Goal: Task Accomplishment & Management: Manage account settings

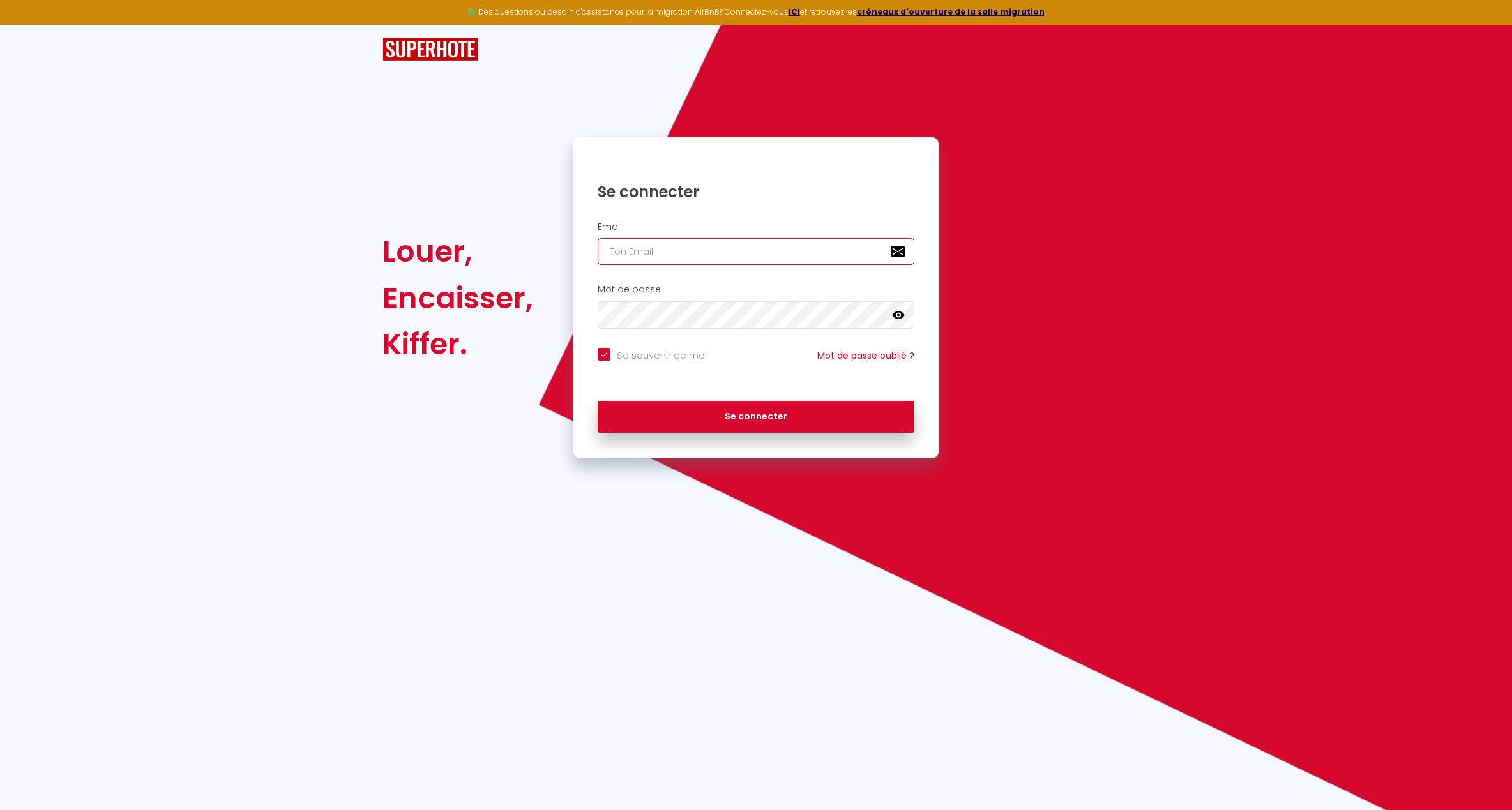
type input "[EMAIL_ADDRESS][DOMAIN_NAME]"
click at [756, 415] on button "Se connecter" at bounding box center [756, 417] width 317 height 32
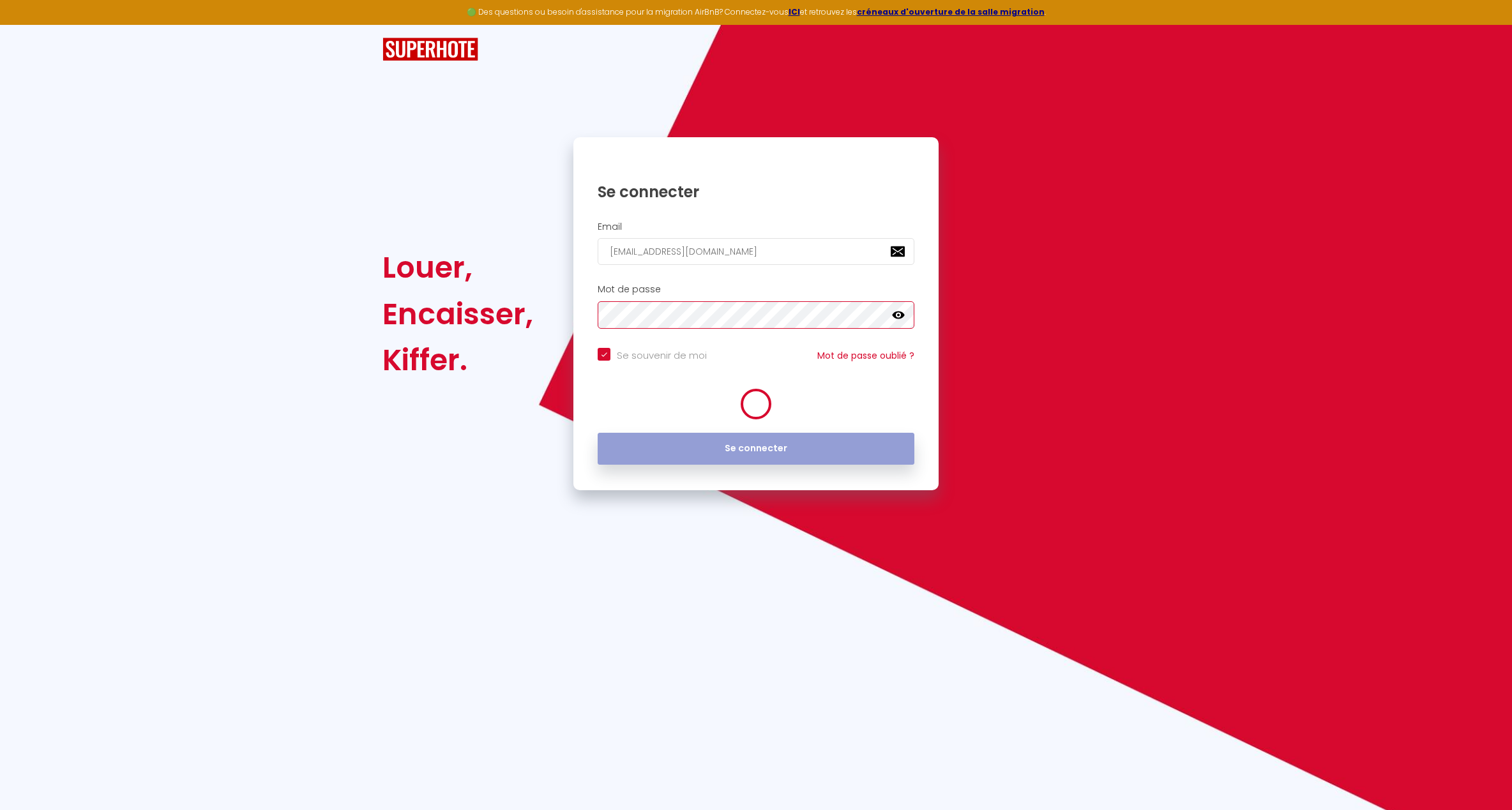
checkbox input "true"
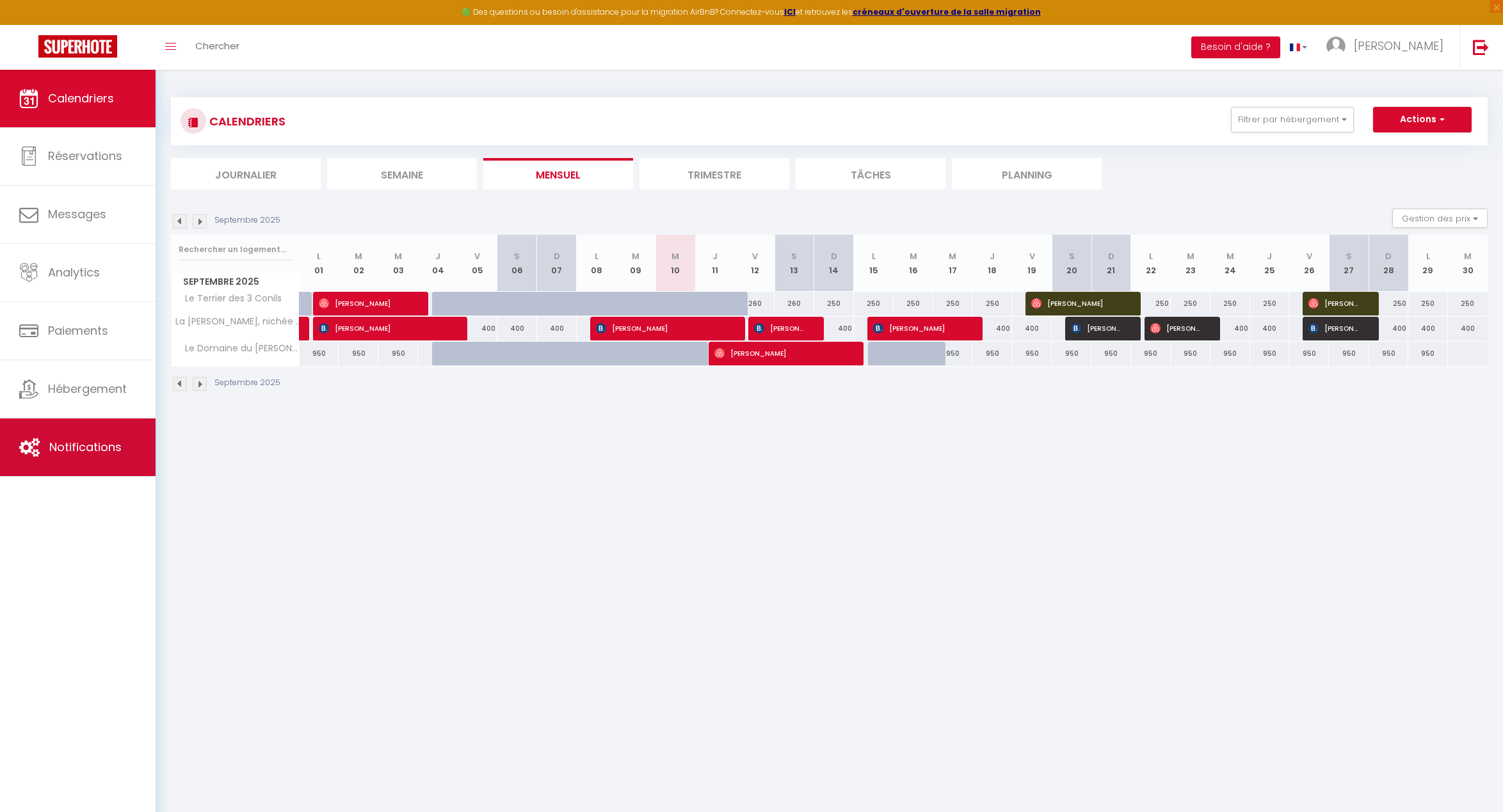
click at [83, 439] on span "Notifications" at bounding box center [85, 447] width 73 height 16
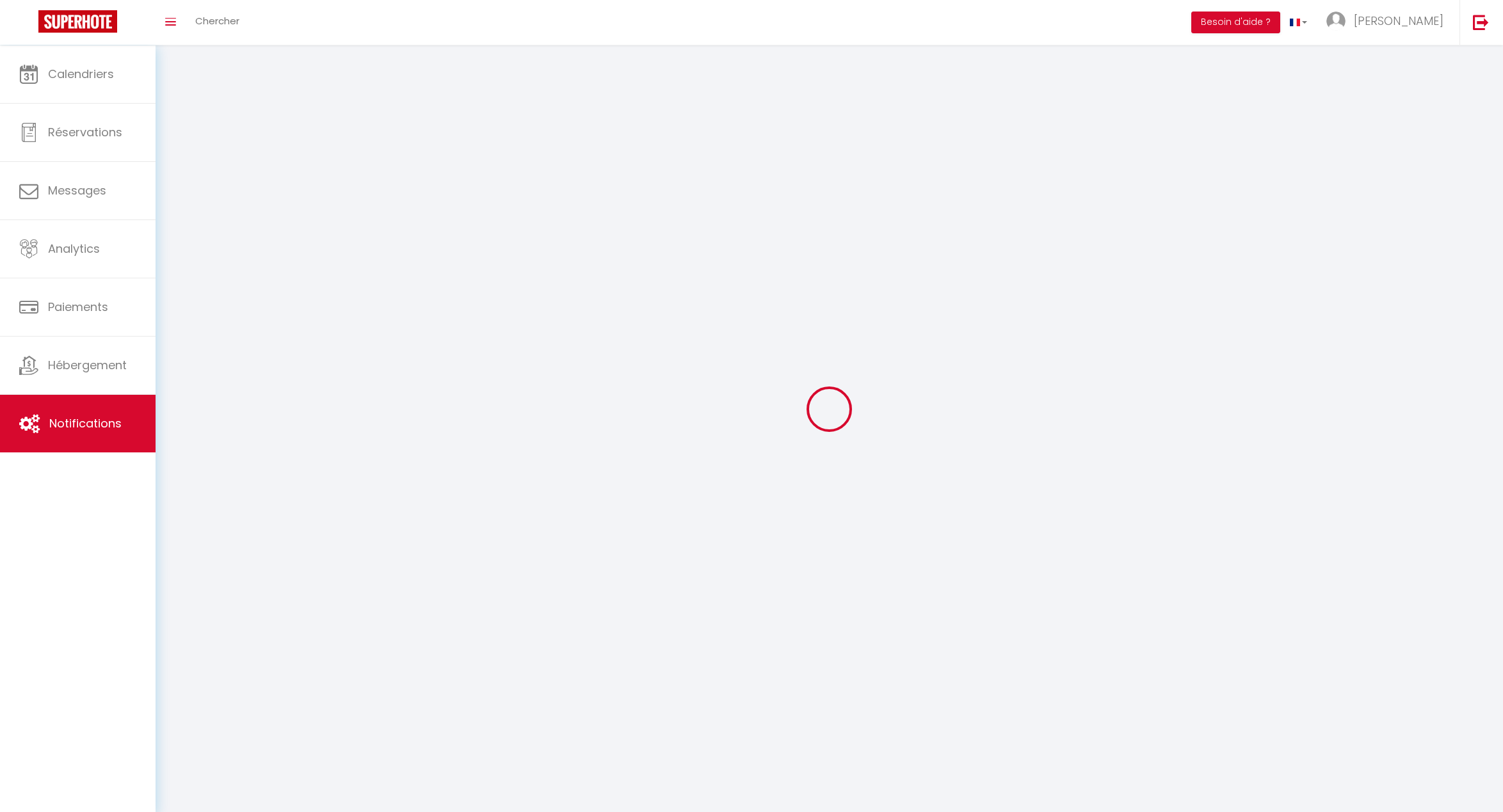
select select
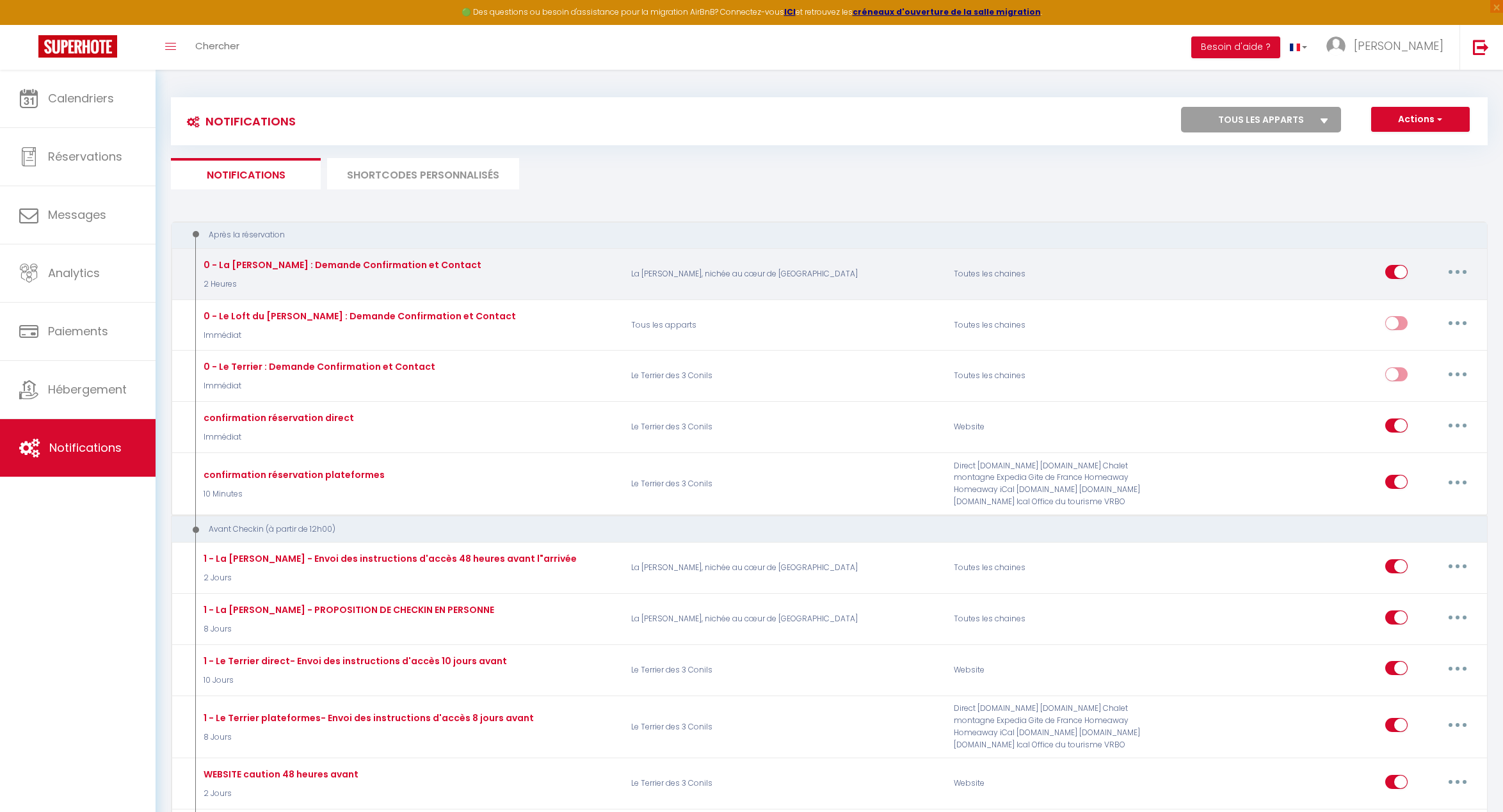
click at [1462, 269] on button "button" at bounding box center [1457, 272] width 36 height 21
click at [1409, 295] on link "Editer" at bounding box center [1424, 301] width 95 height 22
type input "0 - La [PERSON_NAME] : Demande Confirmation et Contact"
select select "2 Heures"
select select "if_booking_is_paid"
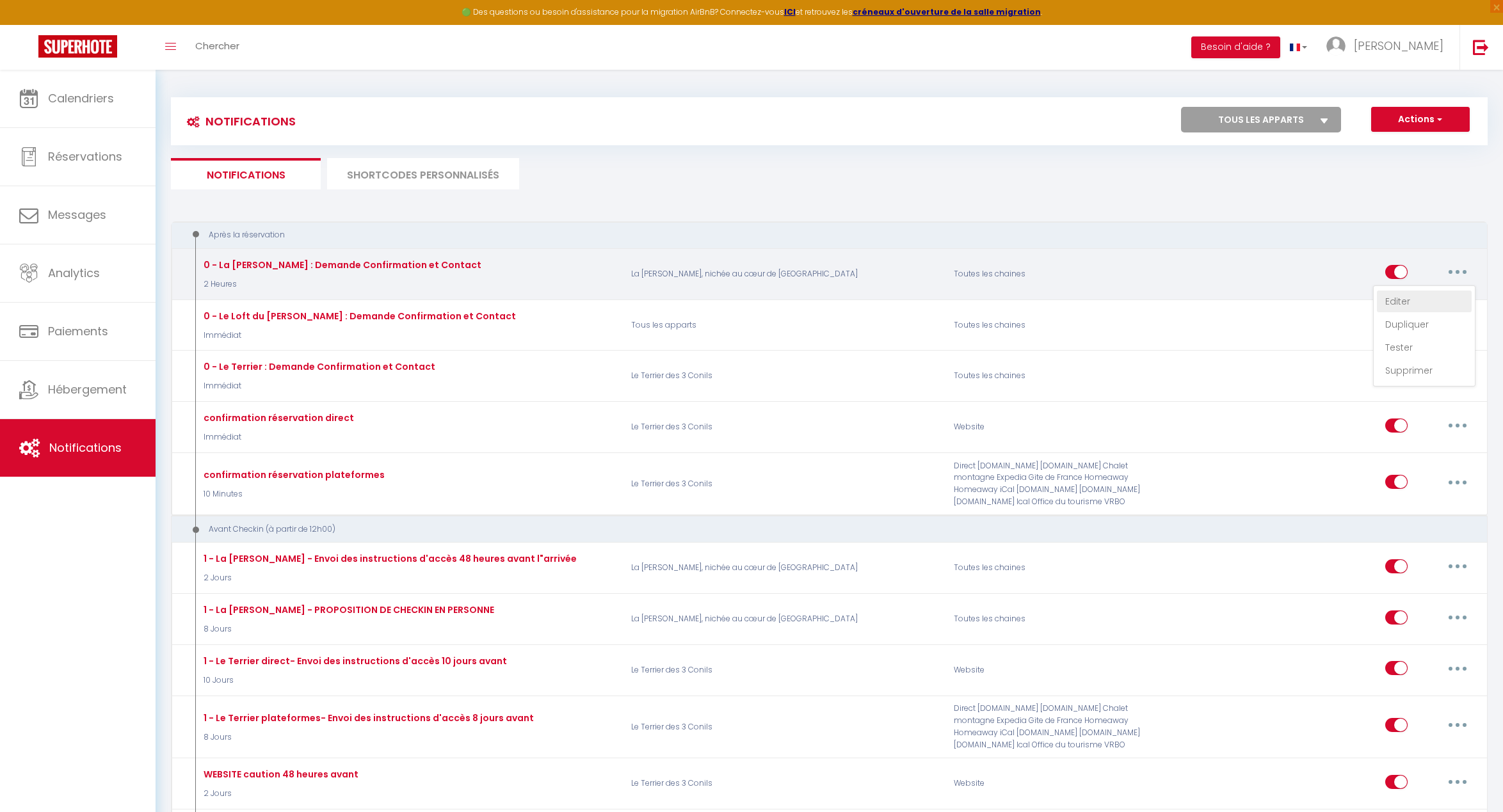
checkbox input "true"
checkbox input "false"
checkbox input "true"
radio input "true"
type input "Merci de confirmer votre réservation - [BOOKING:ID] - [GUEST:FIRST_NAME] [GUEST…"
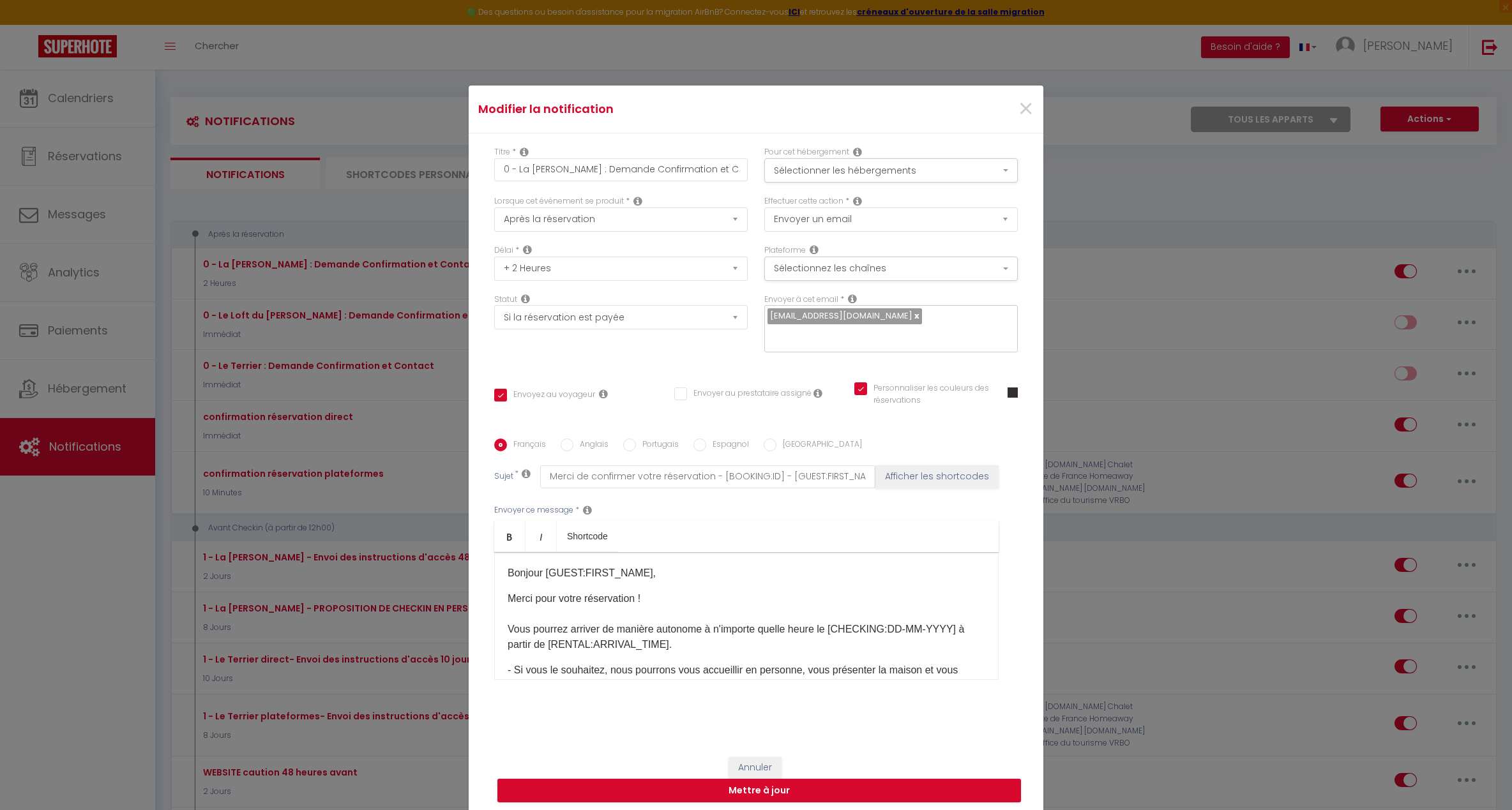
click at [1004, 670] on div "Envoyer ce message * Bold Italic Shortcode Rich text editor Bonjour [GUEST:FIRS…" at bounding box center [756, 592] width 524 height 208
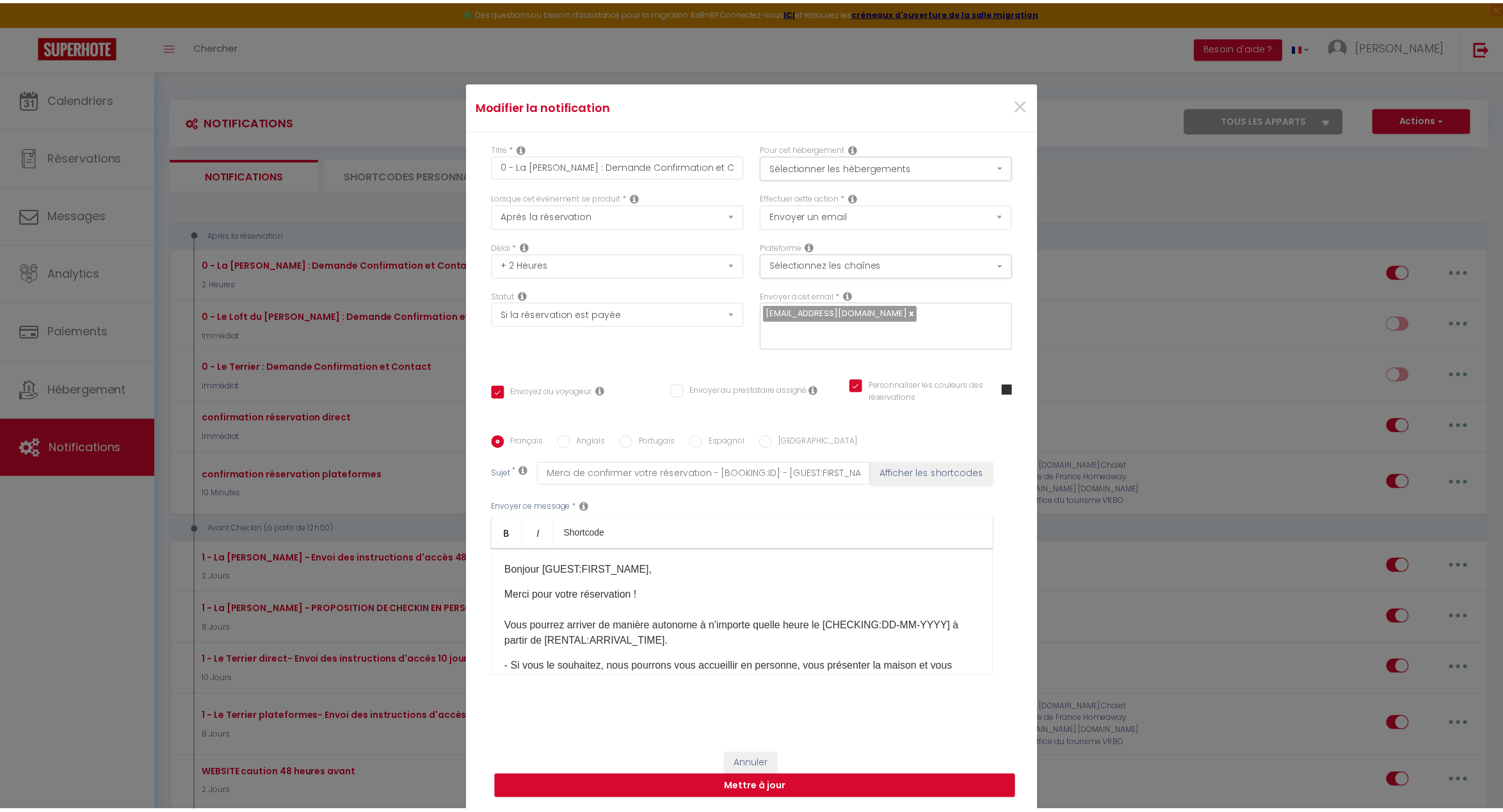
scroll to position [-1, 0]
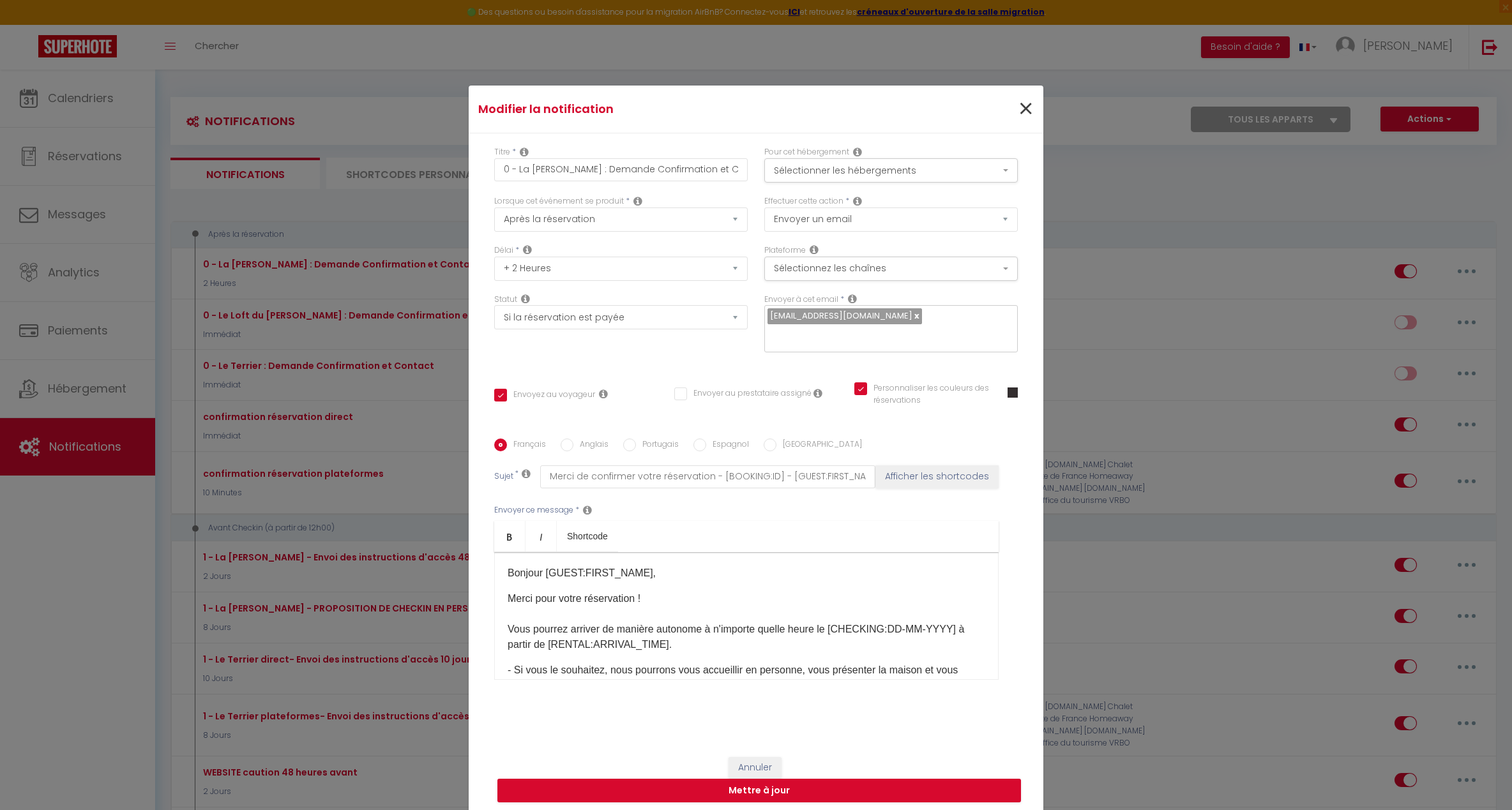
click at [1018, 108] on span "×" at bounding box center [1026, 109] width 16 height 38
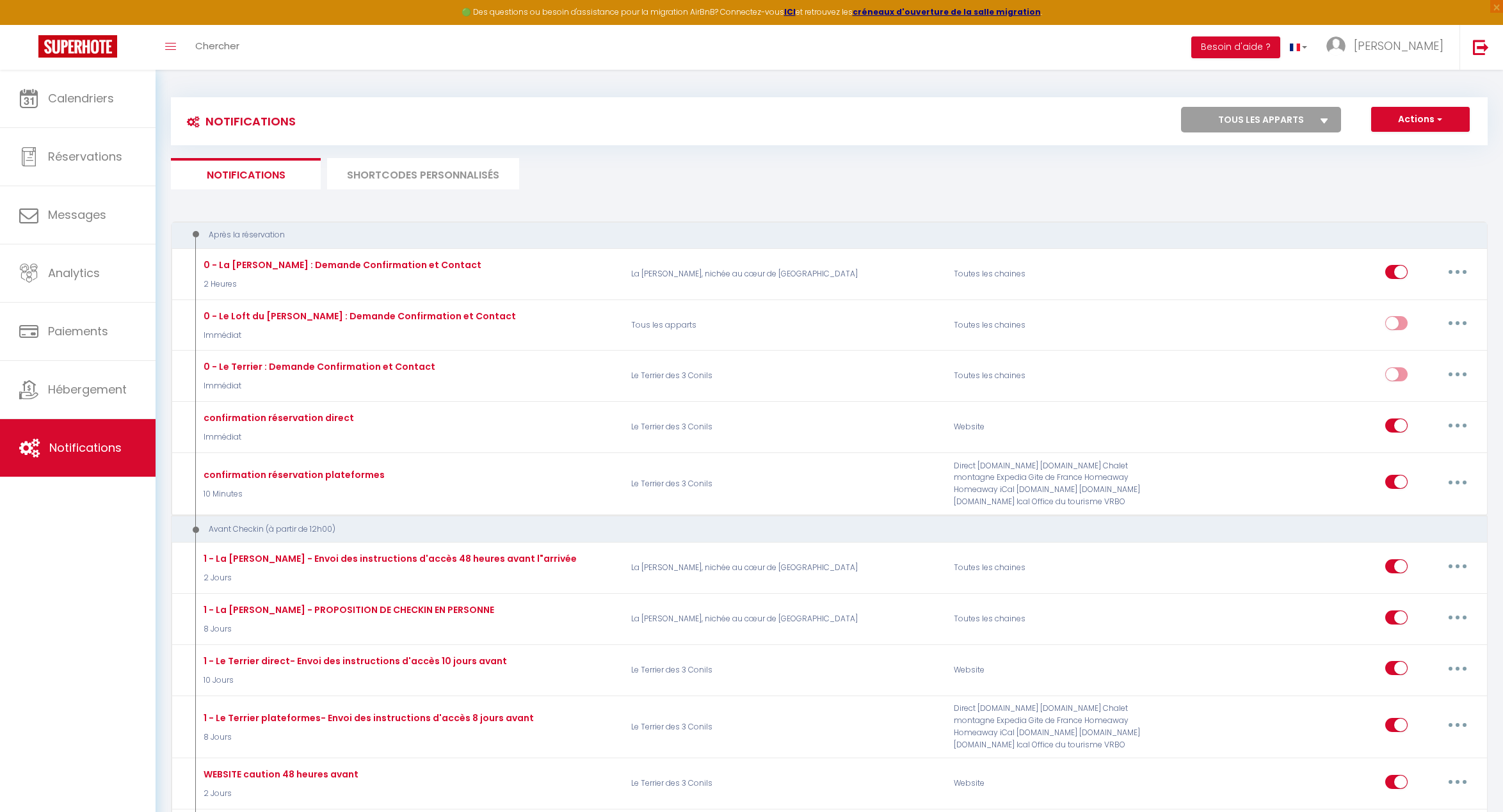
select select "23536"
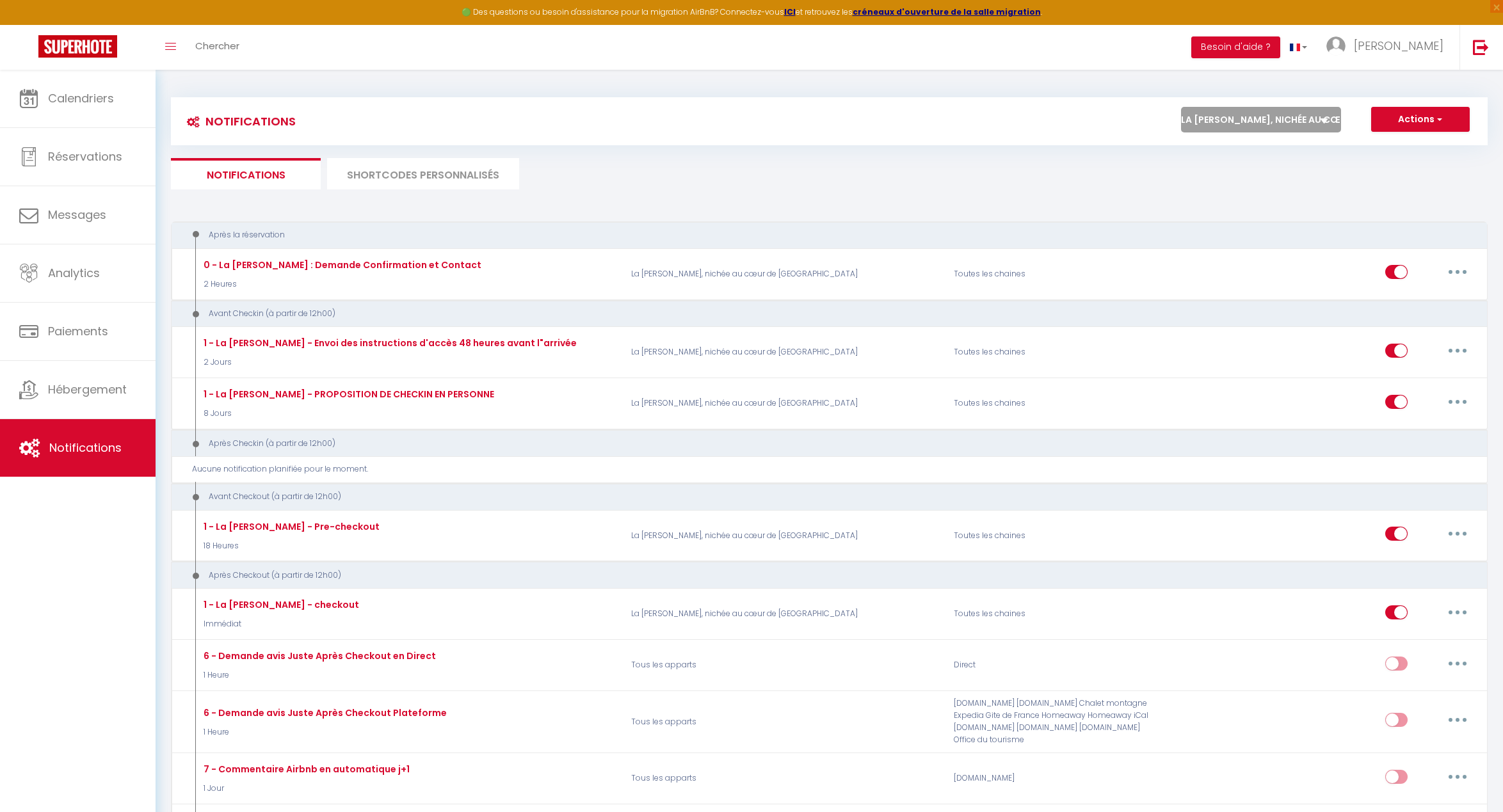
click at [1438, 115] on span "button" at bounding box center [1438, 119] width 7 height 12
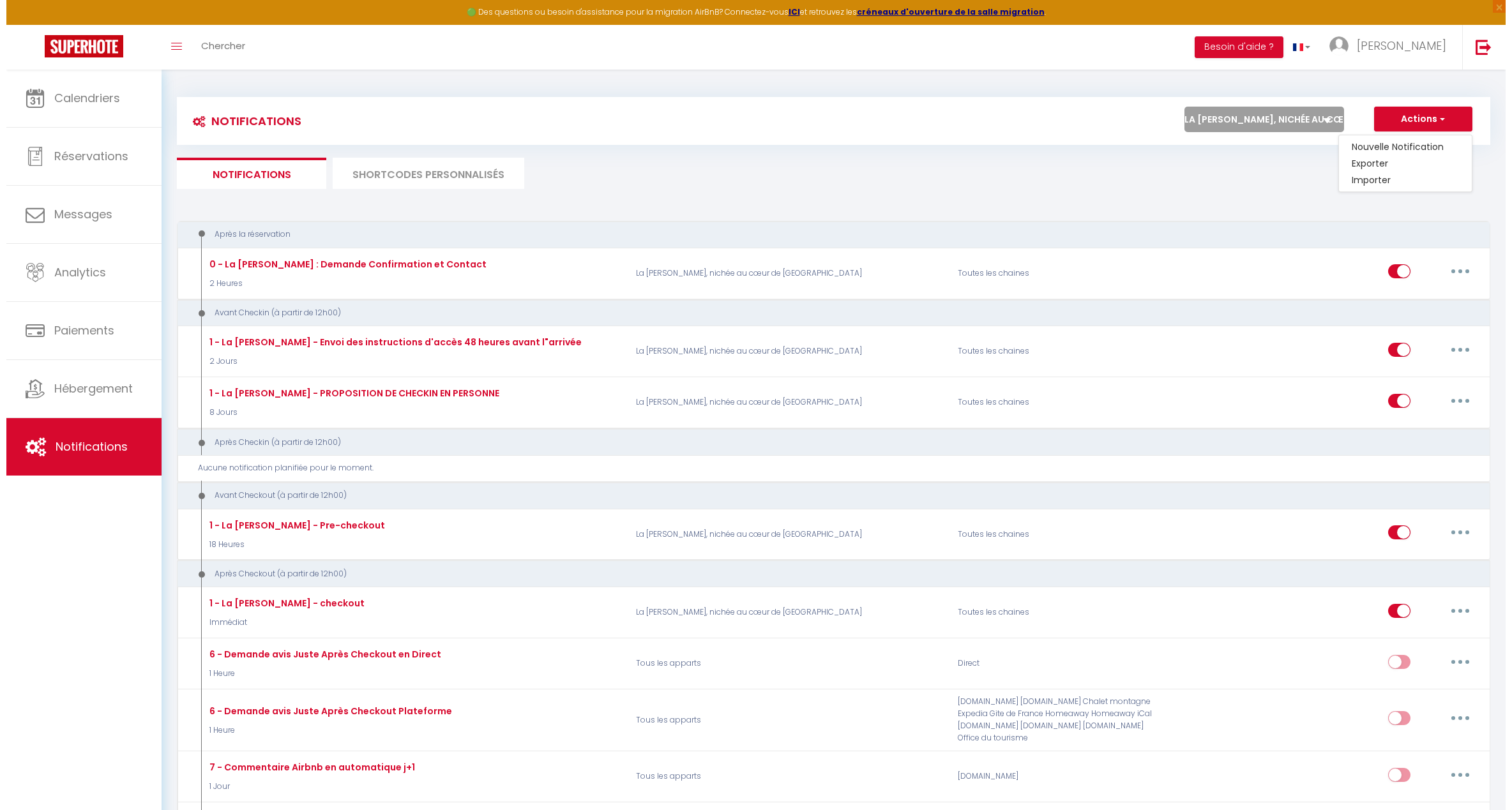
scroll to position [0, 0]
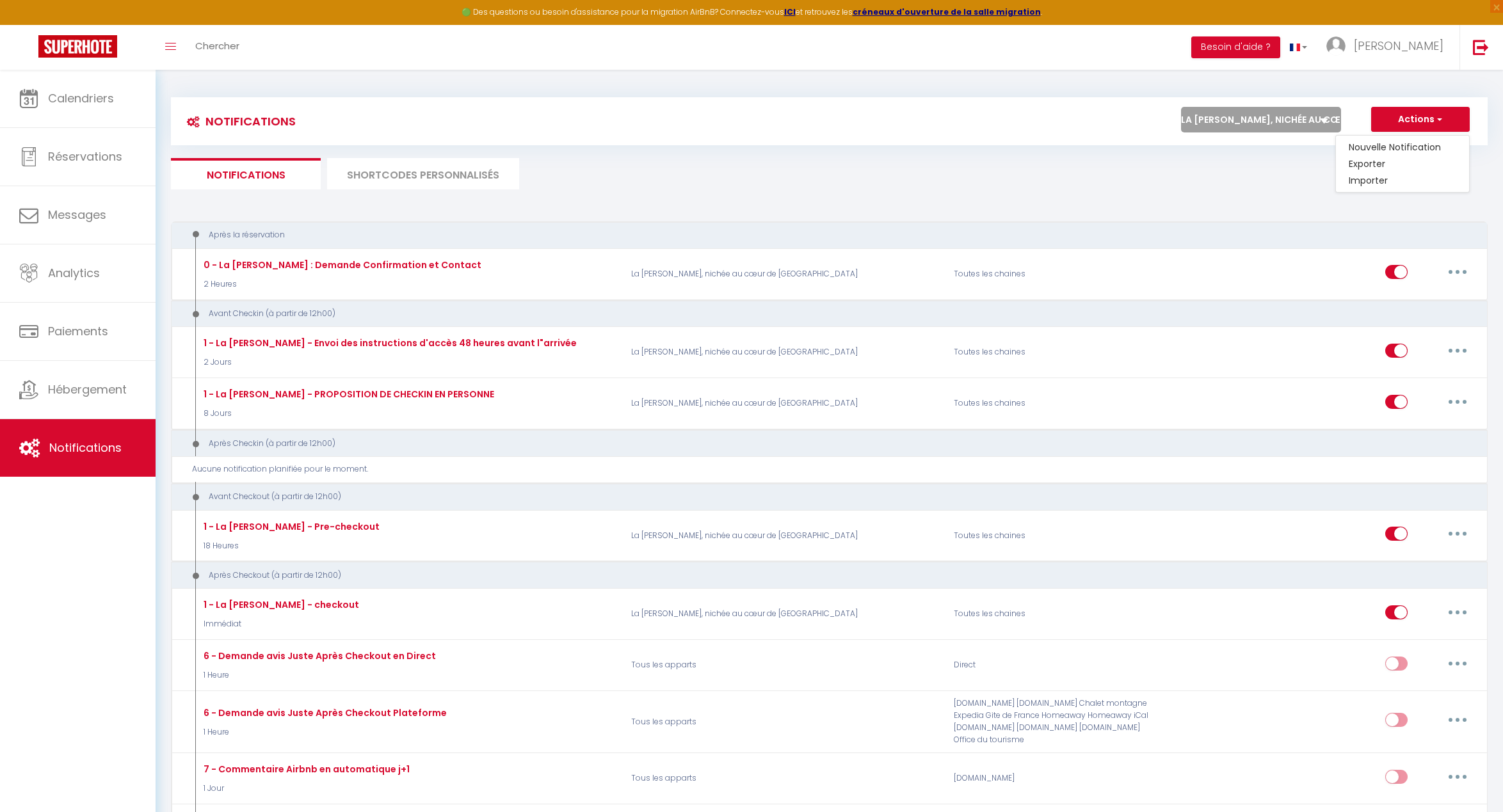
click at [1320, 174] on ul "Notifications SHORTCODES PERSONNALISÉS" at bounding box center [829, 174] width 1317 height 32
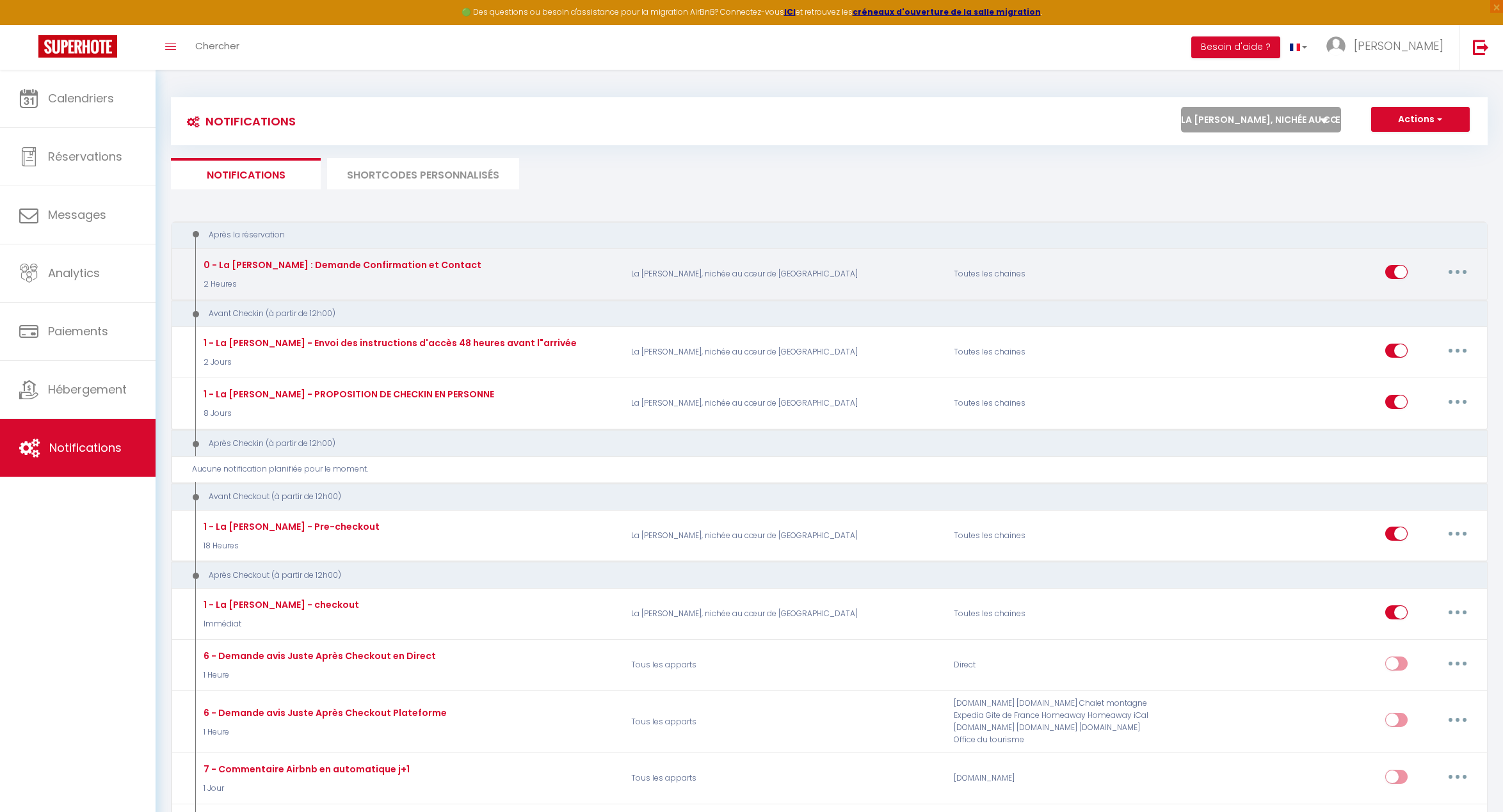
click at [1455, 270] on icon "button" at bounding box center [1457, 271] width 4 height 4
click at [1422, 300] on link "Editer" at bounding box center [1424, 301] width 95 height 22
type input "0 - La [PERSON_NAME] : Demande Confirmation et Contact"
select select "2 Heures"
select select "if_booking_is_paid"
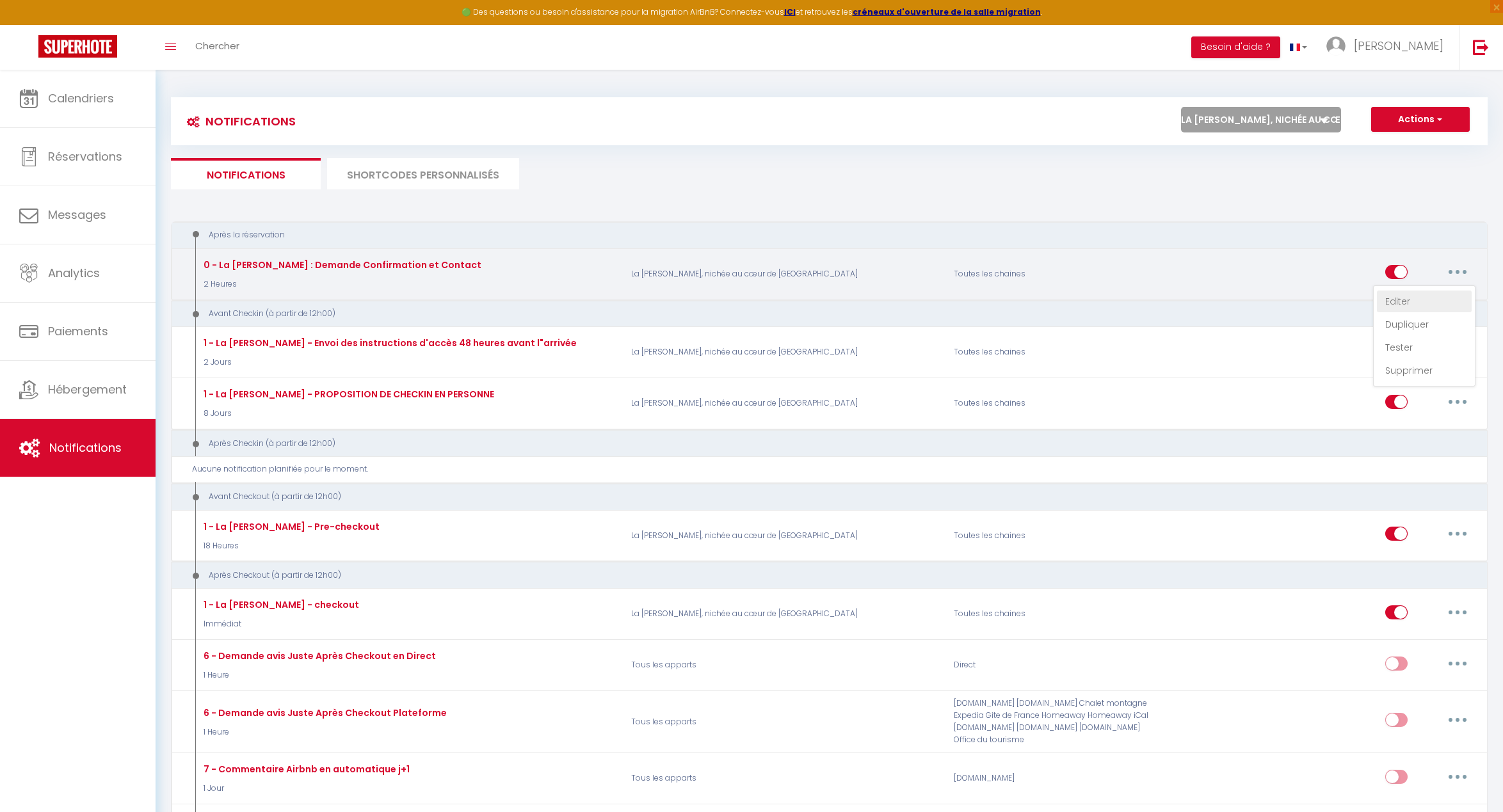
checkbox input "true"
checkbox input "false"
checkbox input "true"
radio input "true"
type input "Merci de confirmer votre réservation - [BOOKING:ID] - [GUEST:FIRST_NAME] [GUEST…"
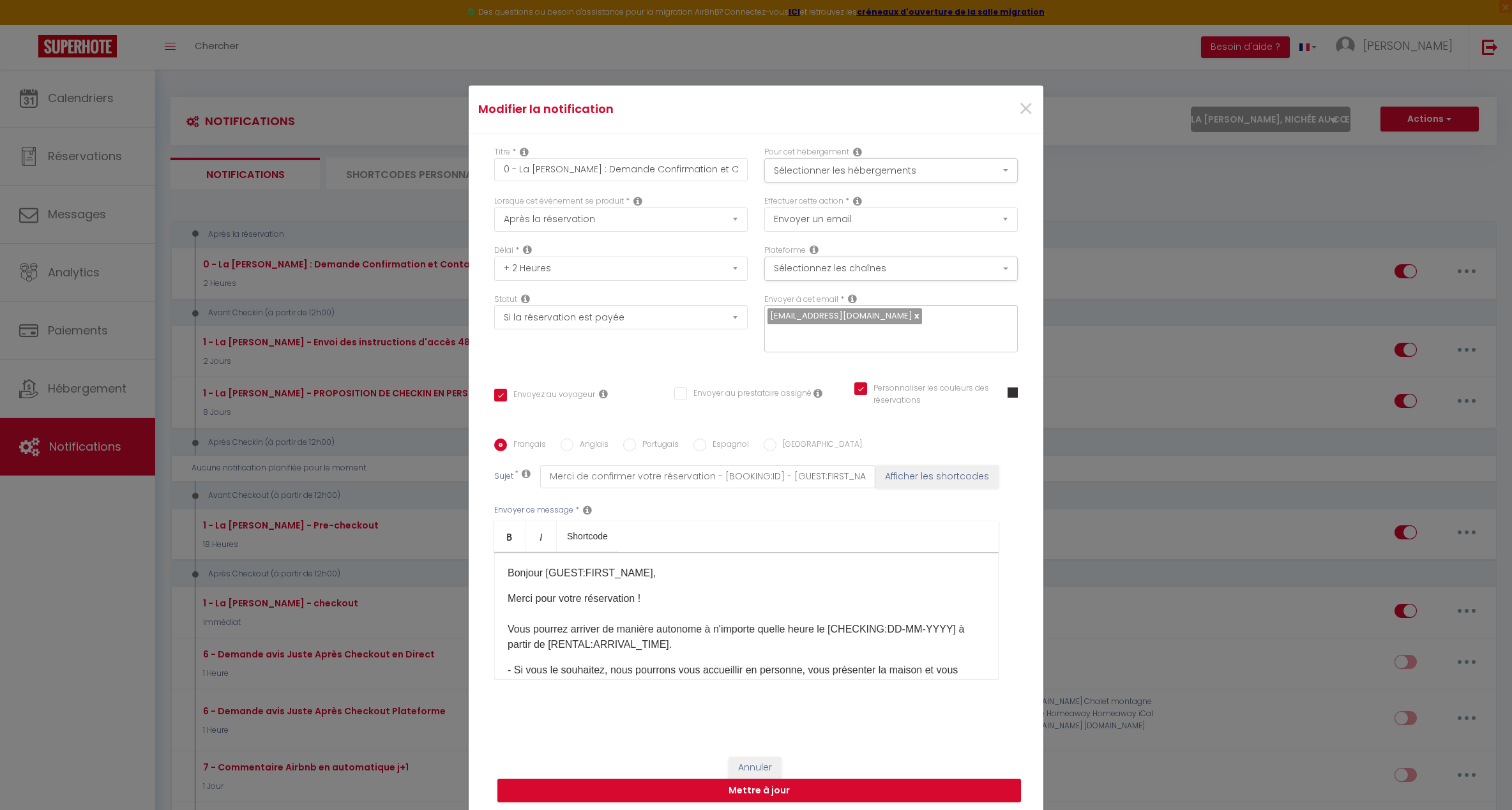
click at [1029, 501] on div "Titre * 0 - La [PERSON_NAME] : Demande Confirmation et Contact Pour cet héberge…" at bounding box center [756, 438] width 575 height 610
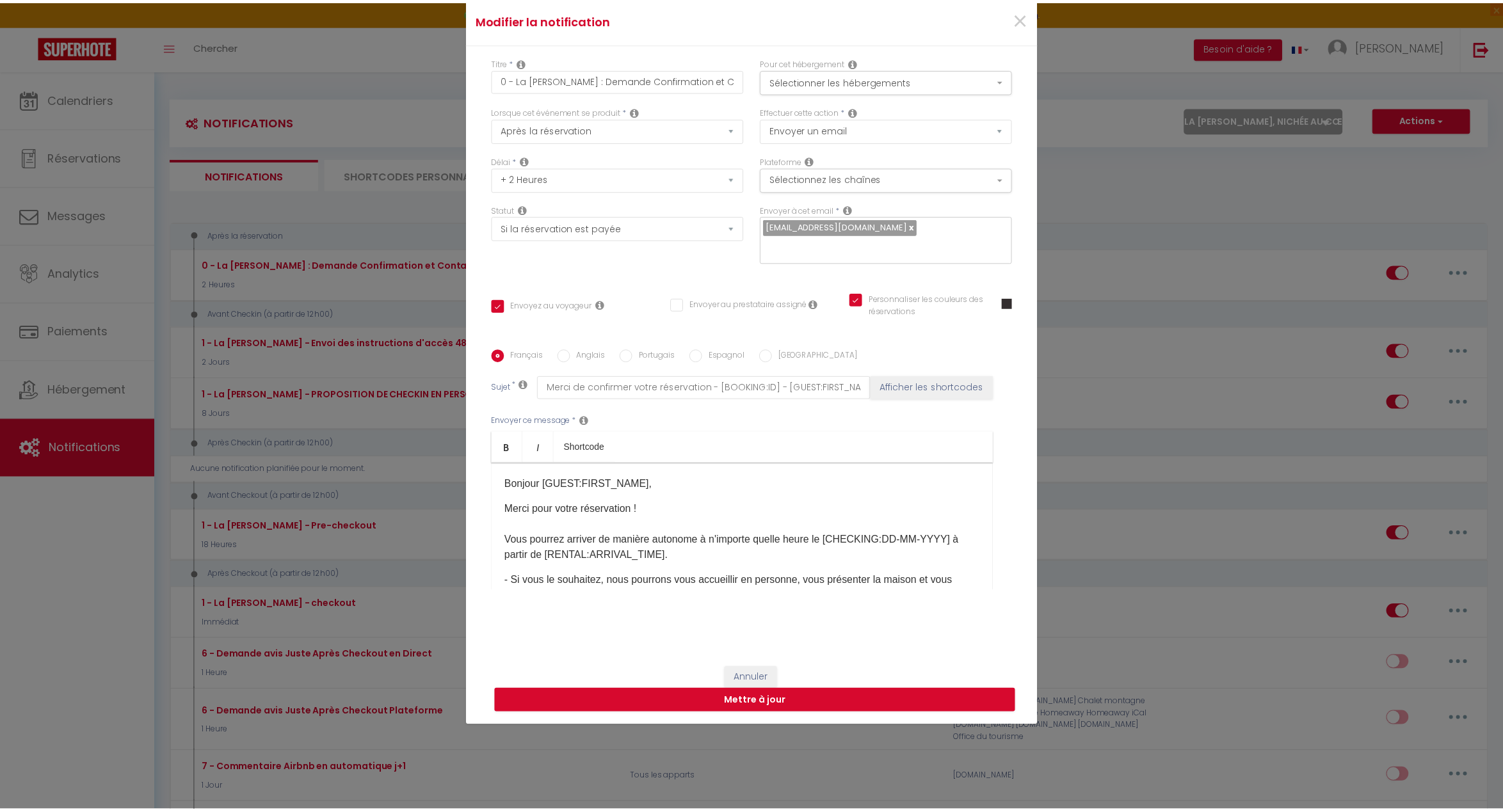
scroll to position [100, 0]
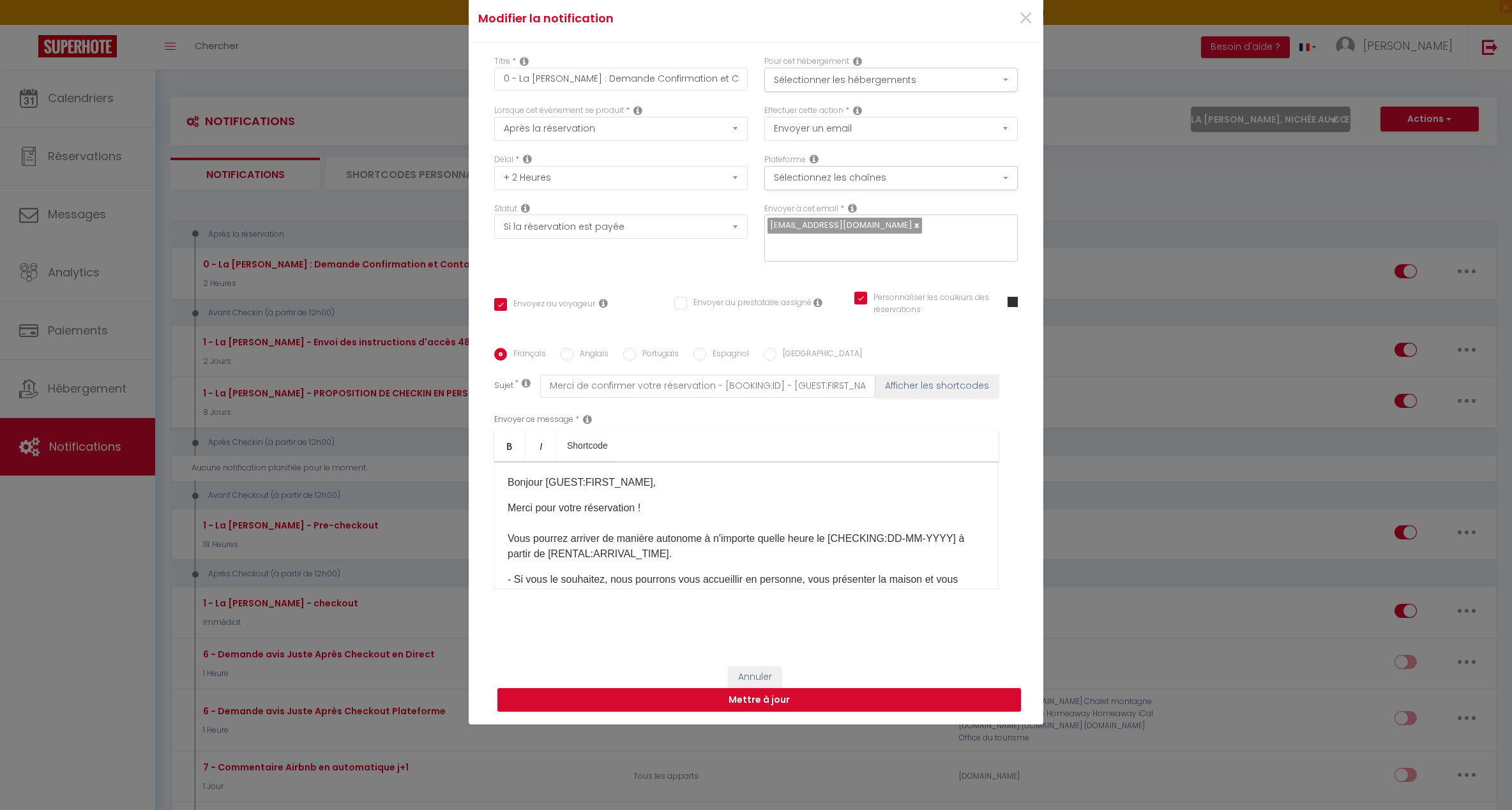
click at [1135, 421] on div "Modifier la notification × Titre * 0 - La [PERSON_NAME] : Demande Confirmation …" at bounding box center [756, 405] width 1512 height 810
click at [1018, 10] on span "×" at bounding box center [1026, 18] width 16 height 38
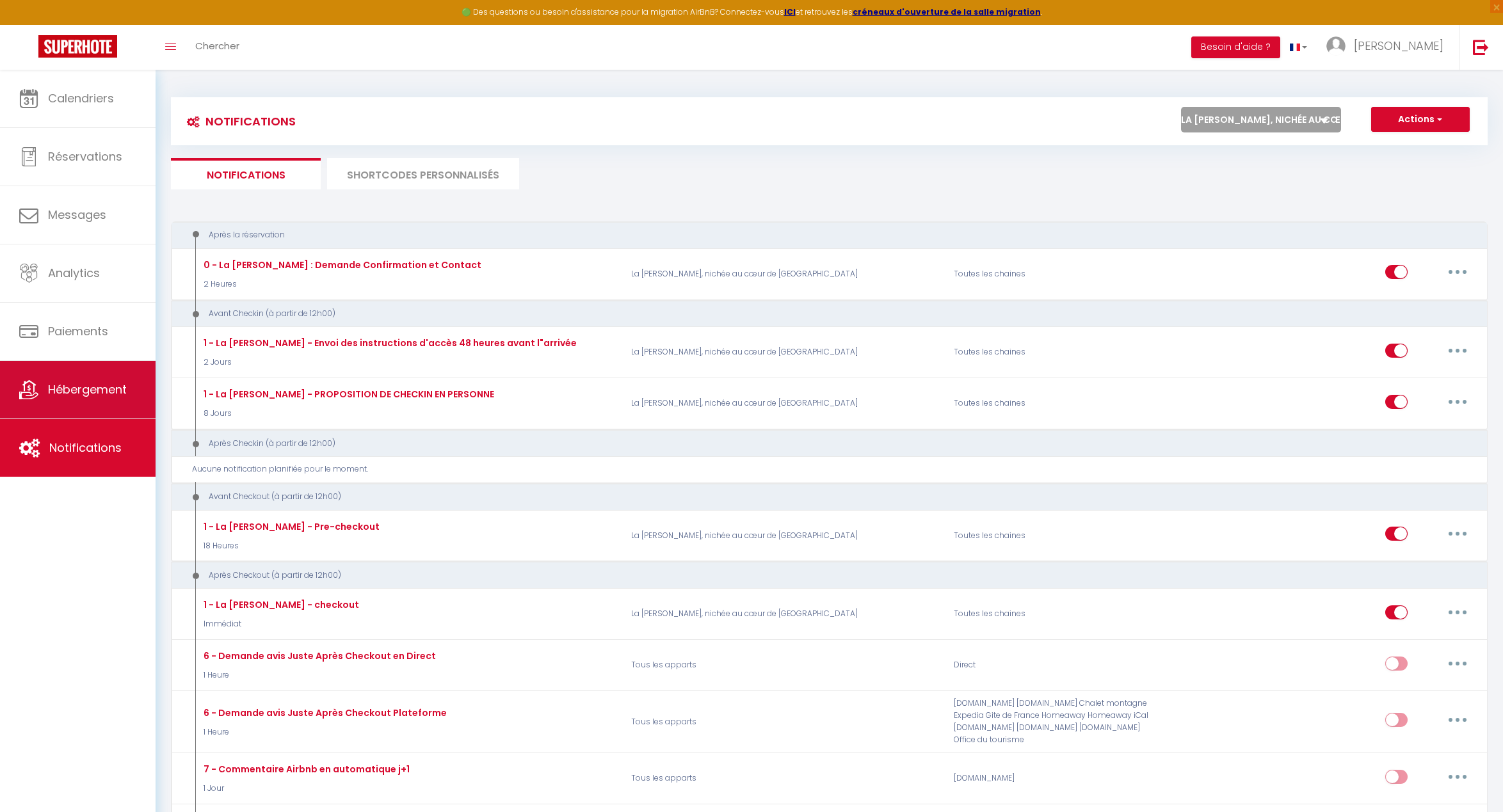
click at [57, 400] on link "Hébergement" at bounding box center [78, 389] width 155 height 58
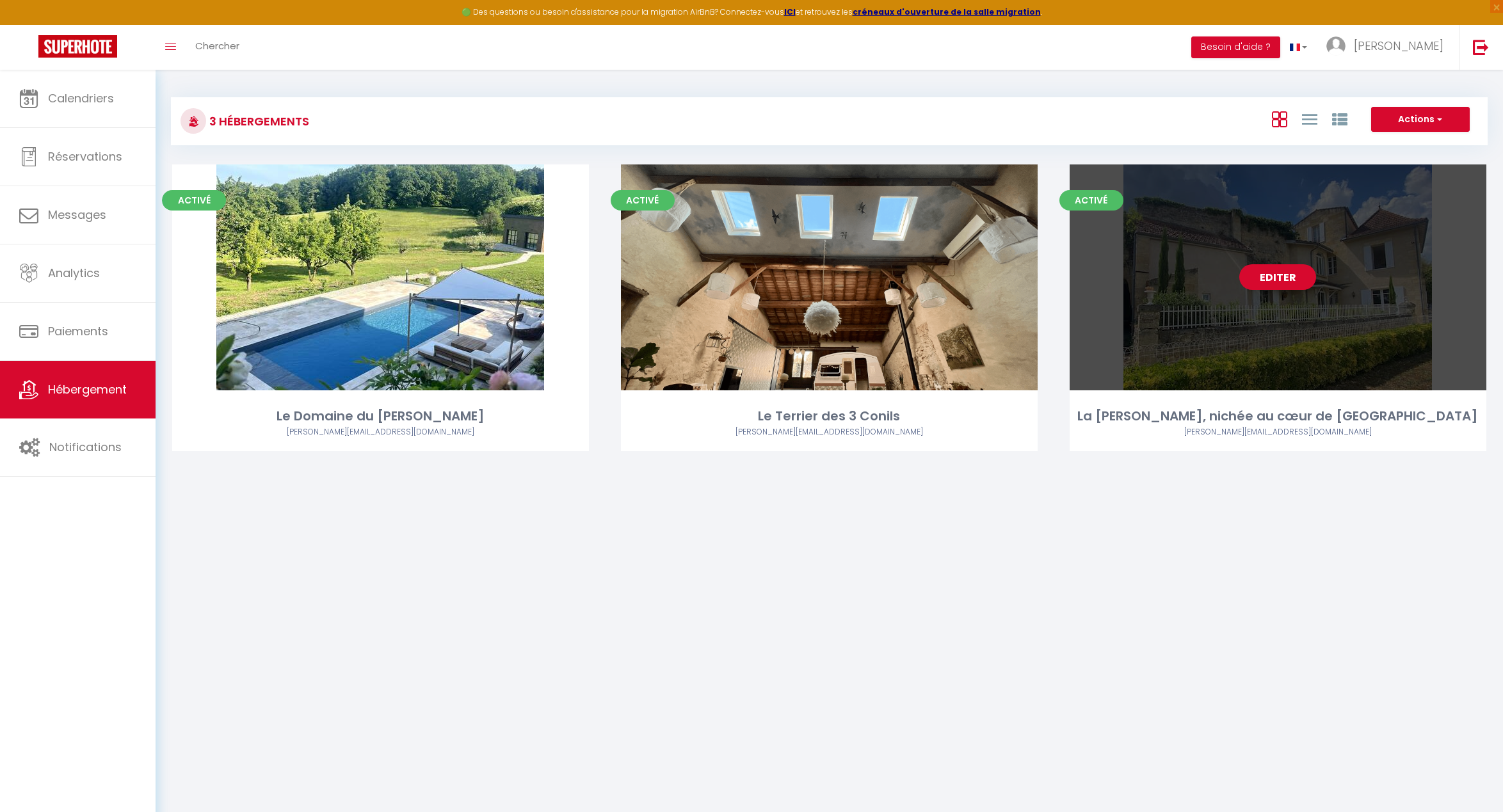
click at [1297, 282] on link "Editer" at bounding box center [1277, 277] width 77 height 26
click at [1287, 277] on link "Editer" at bounding box center [1277, 277] width 77 height 26
select select "3"
select select "2"
select select "1"
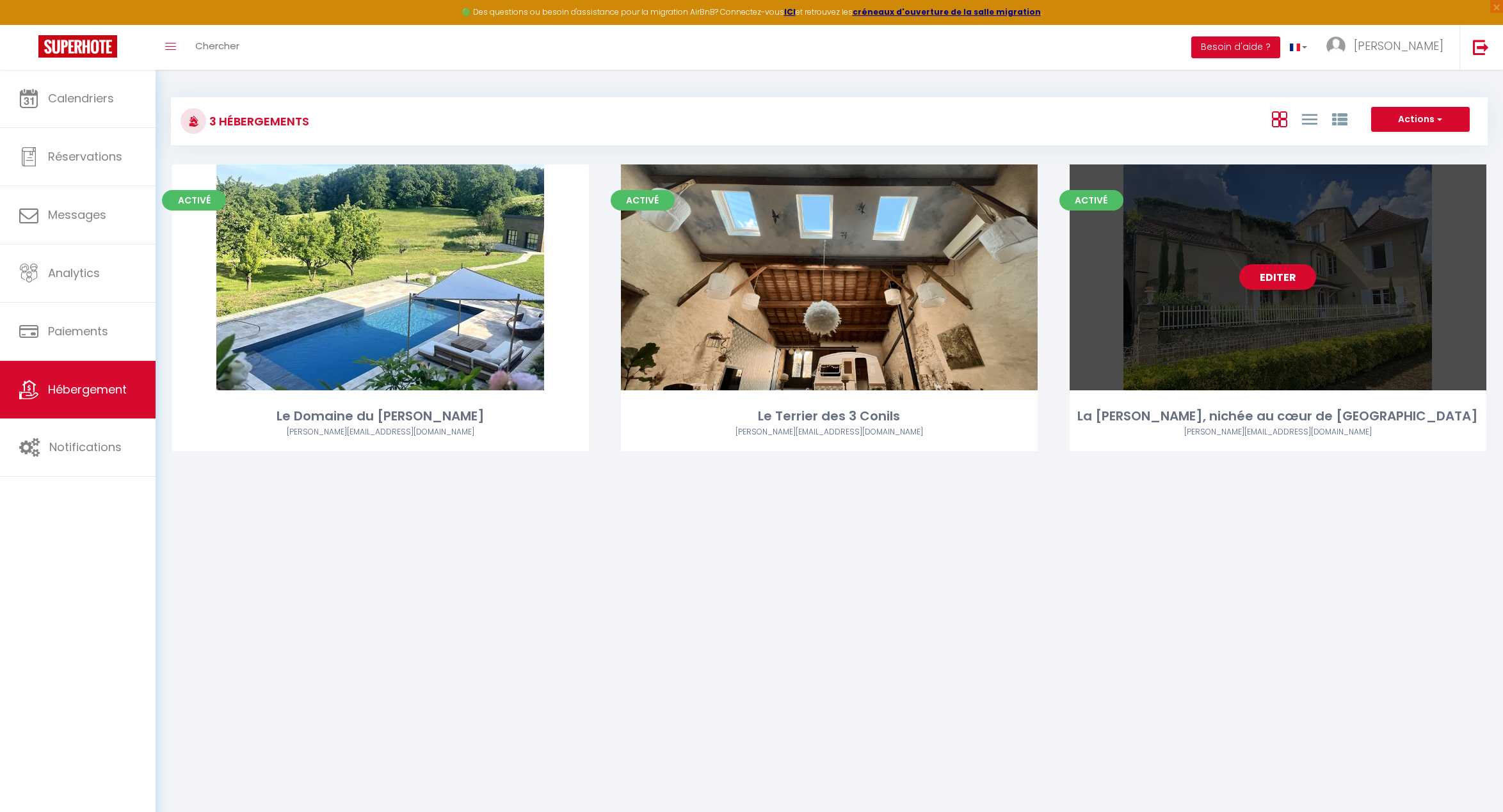
select select "1"
select select
select select "28"
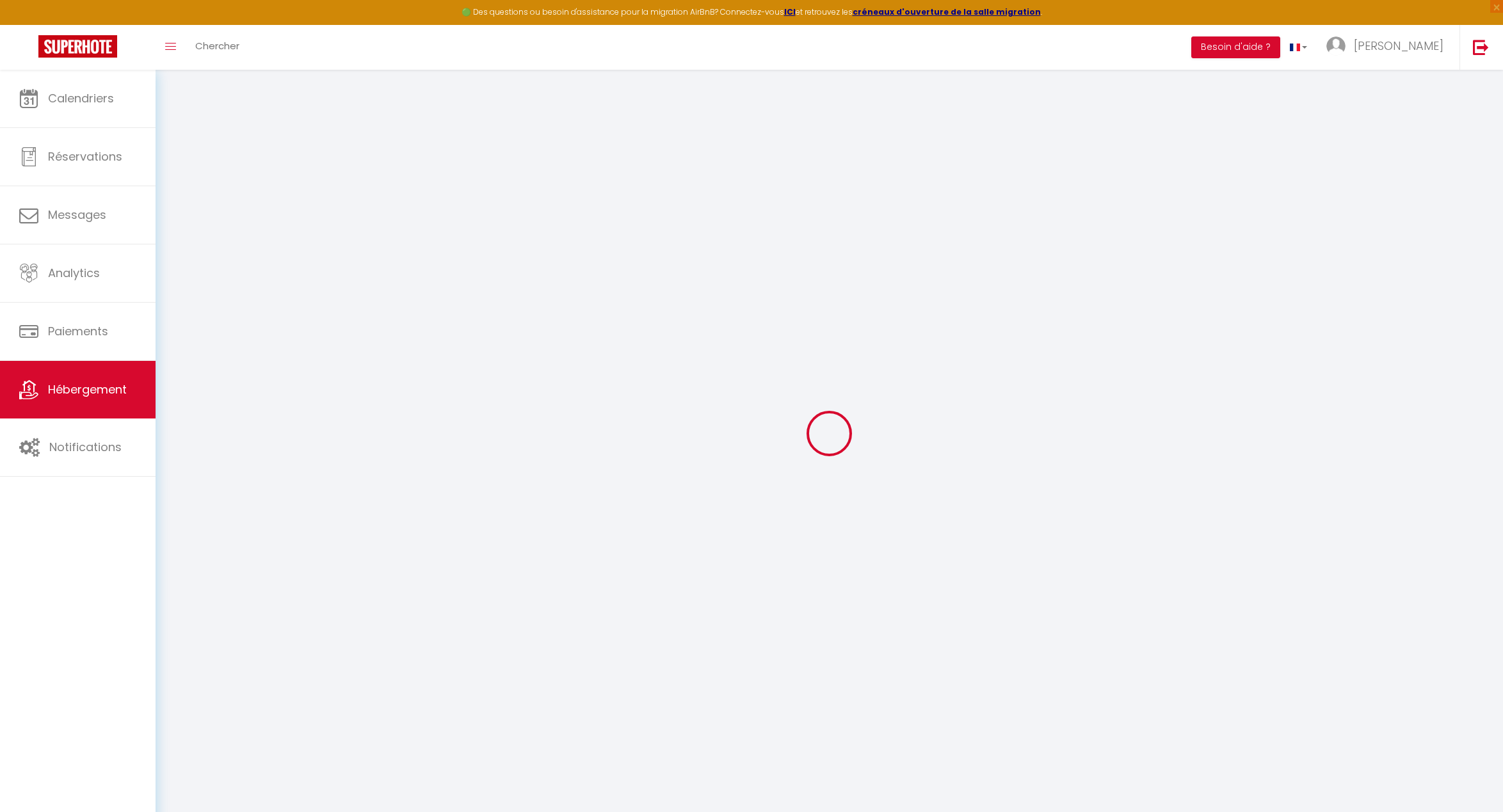
select select
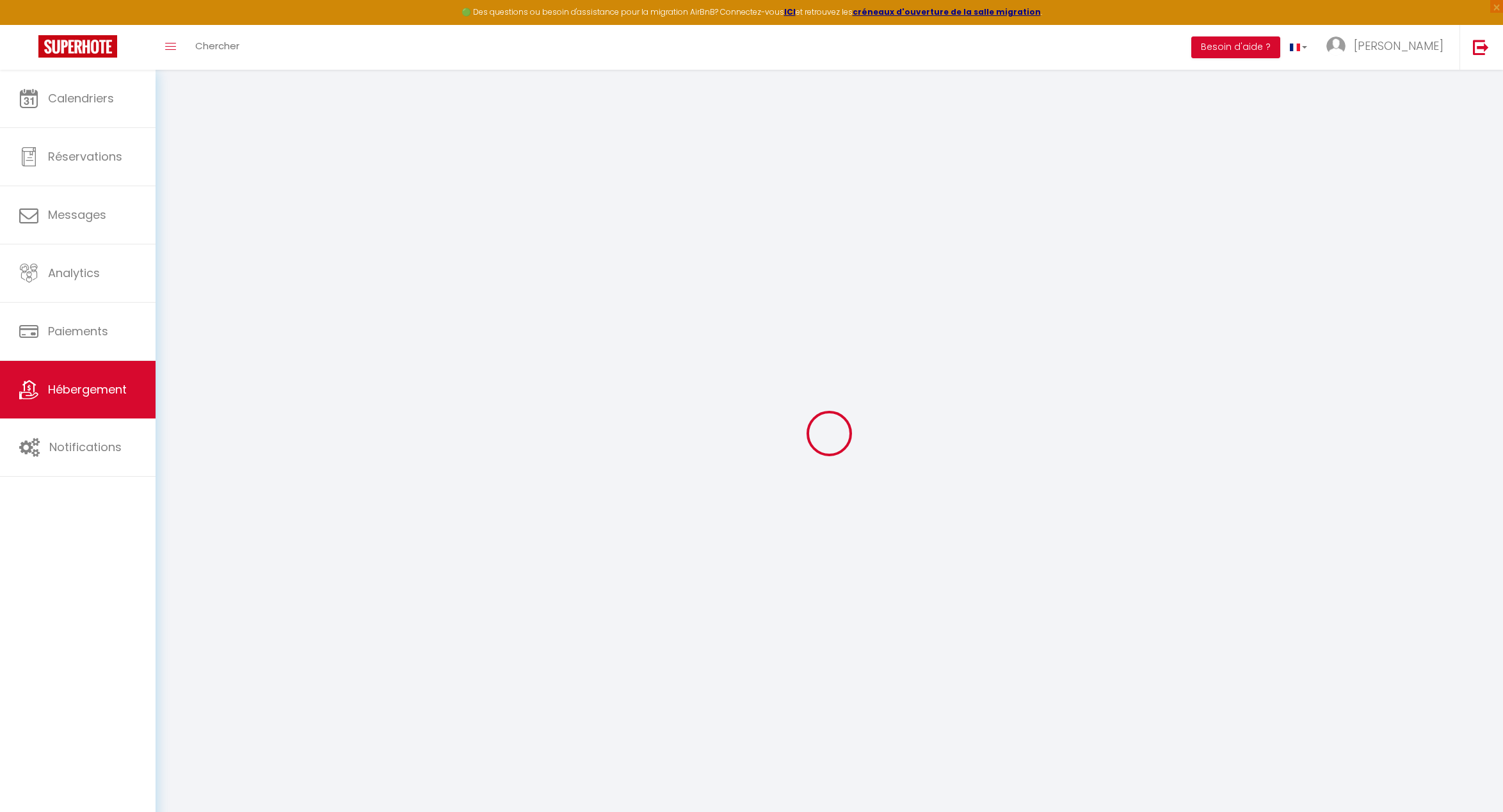
select select
checkbox input "false"
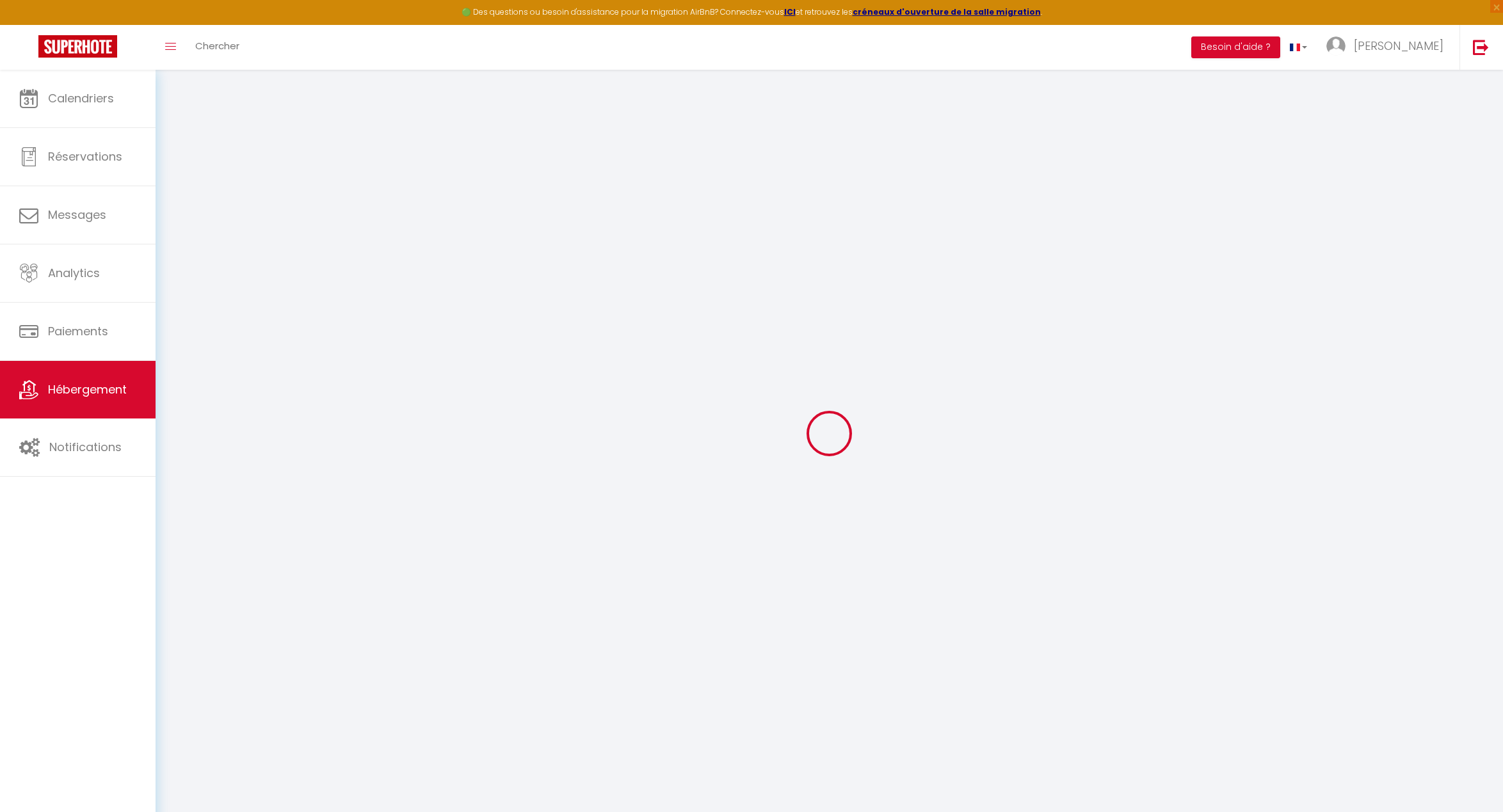
select select
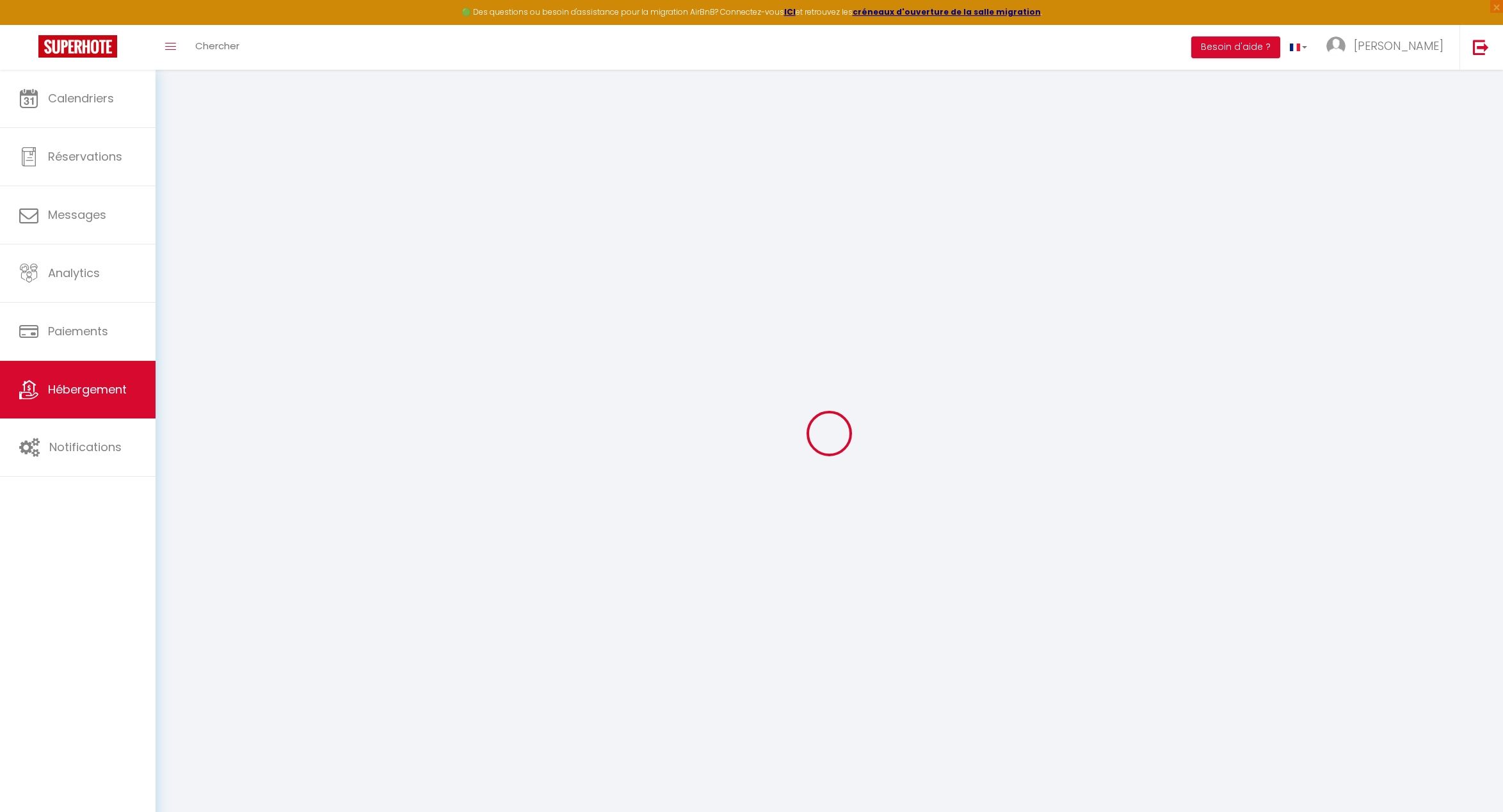
select select
checkbox input "false"
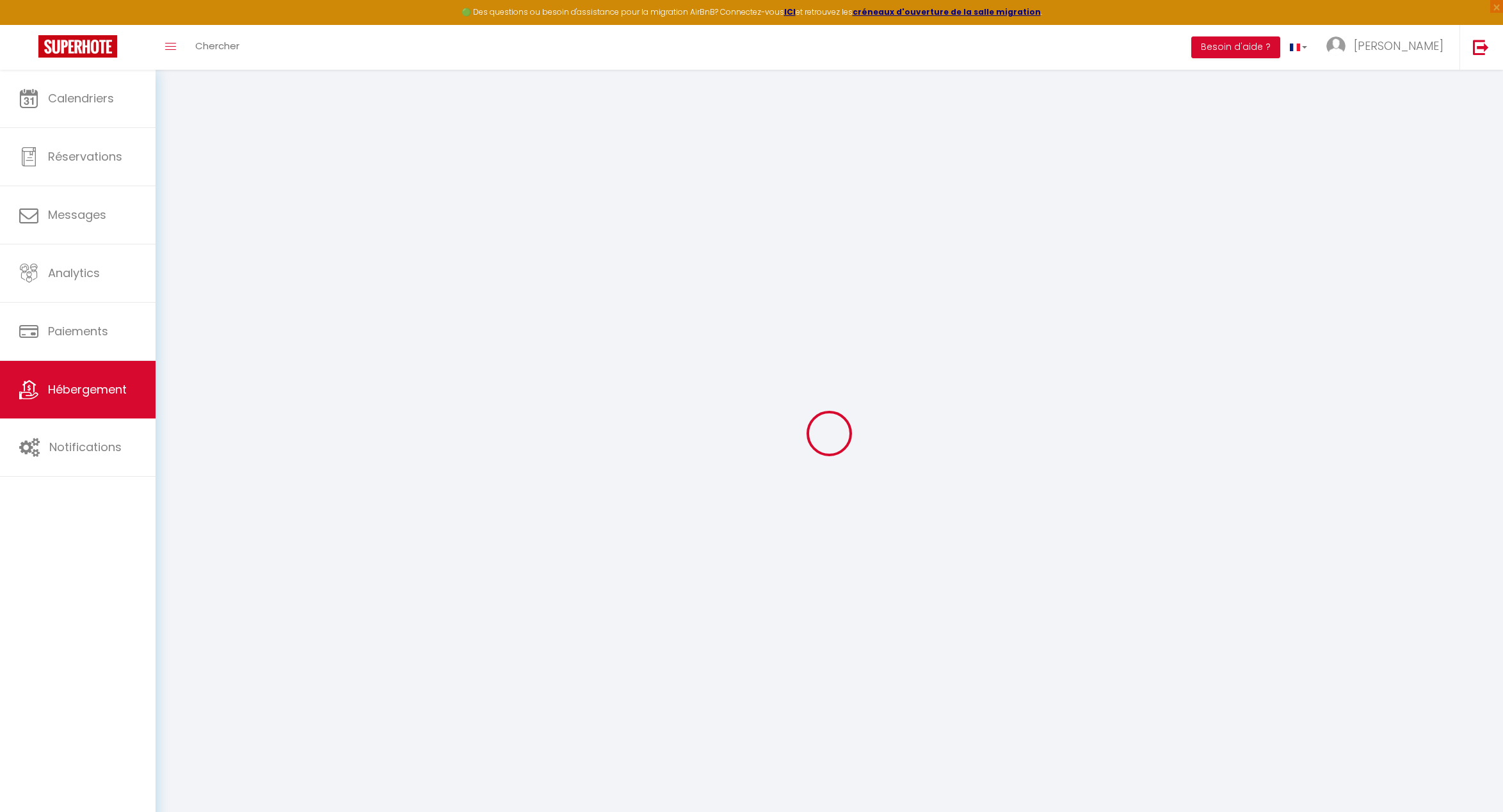
checkbox input "false"
select select
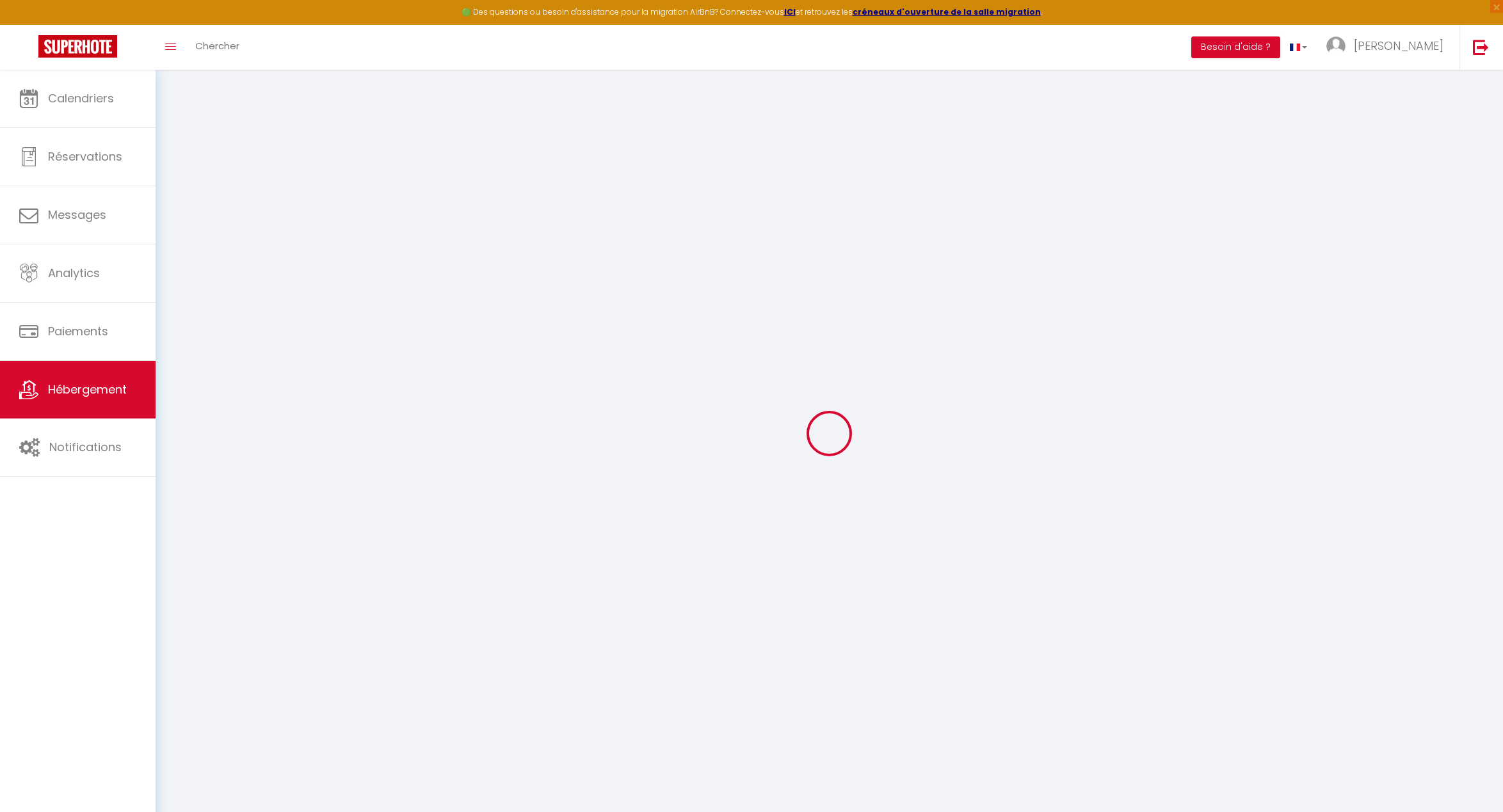
select select
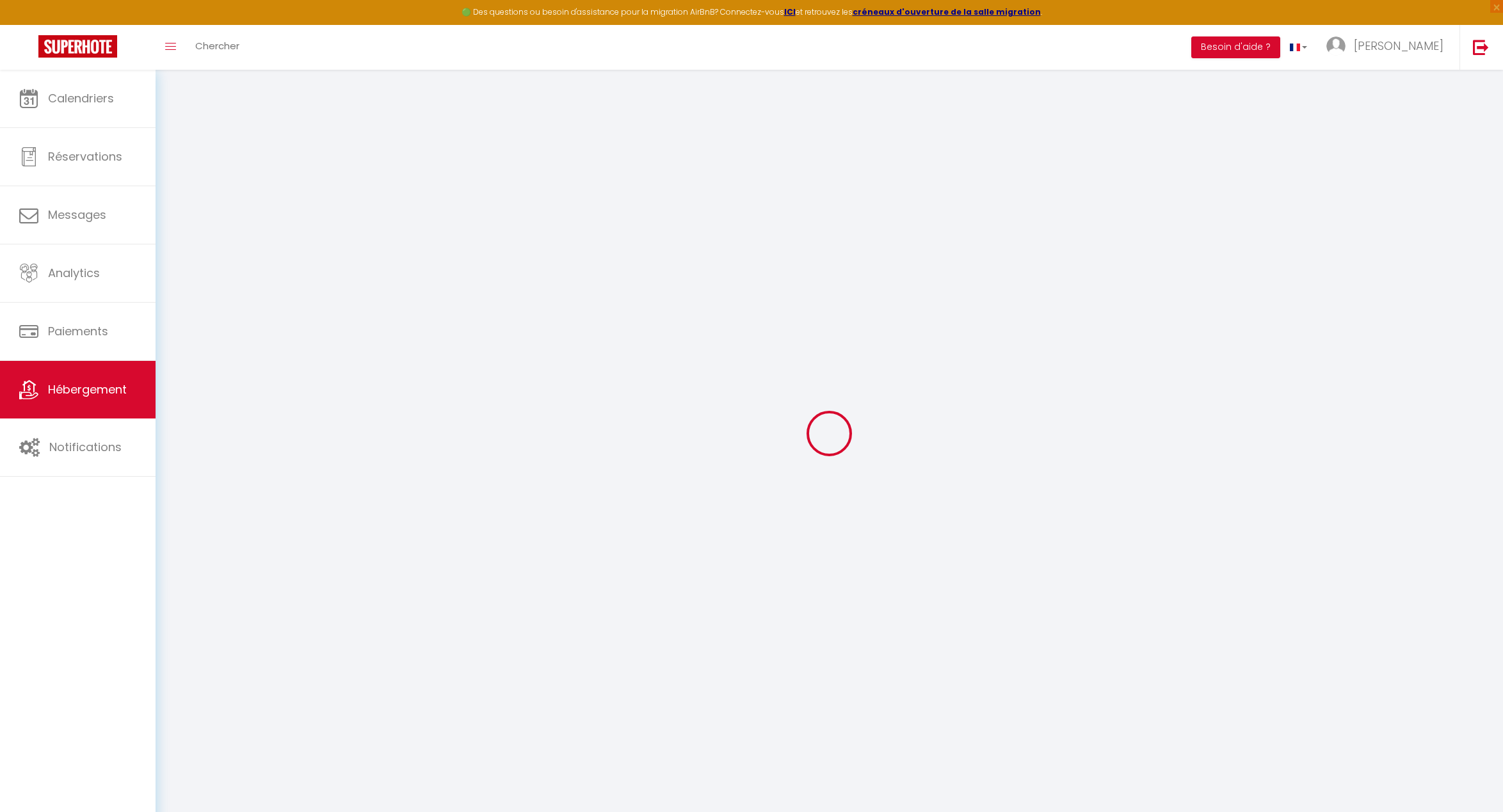
checkbox input "false"
select select
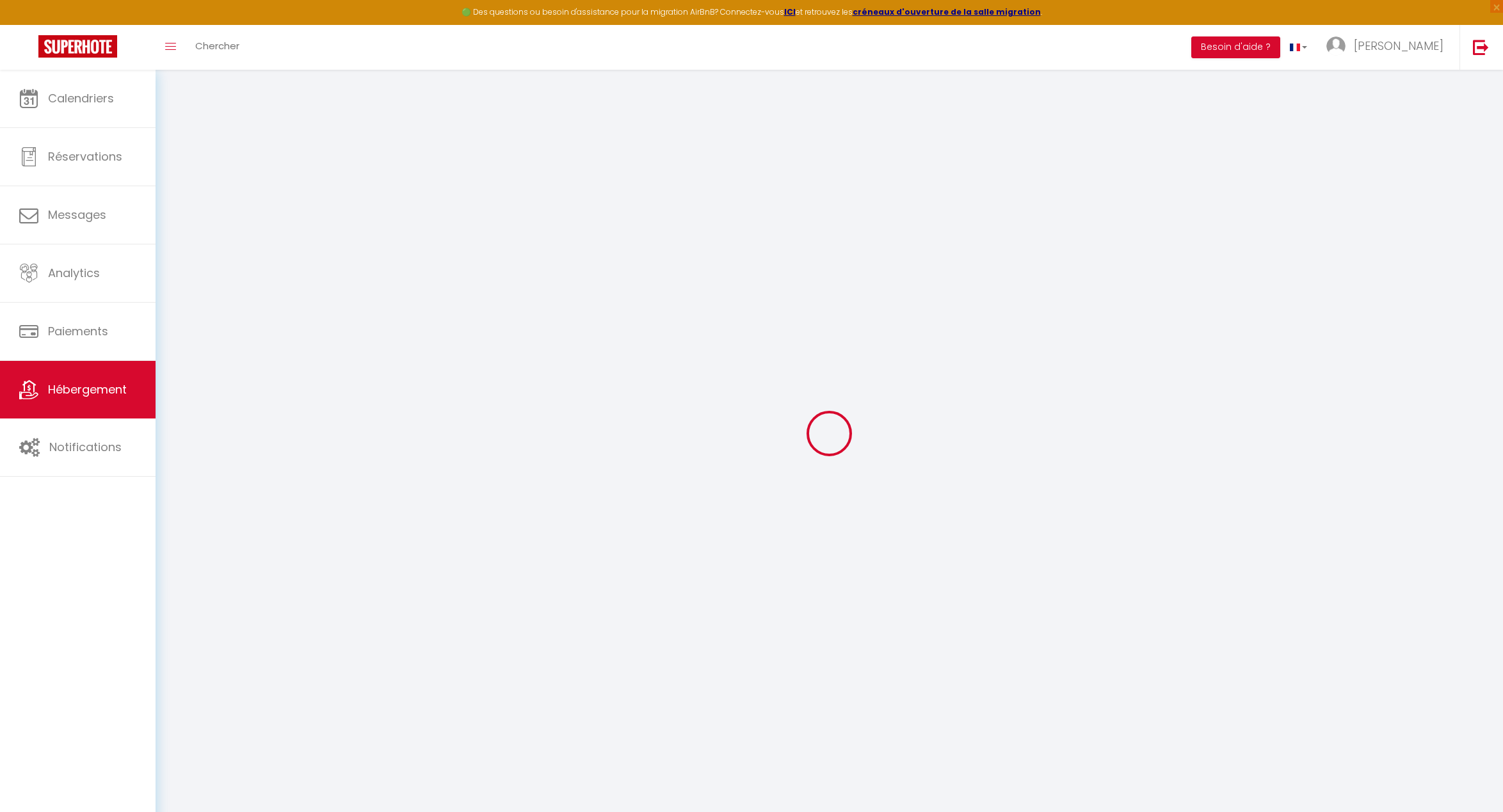
select select
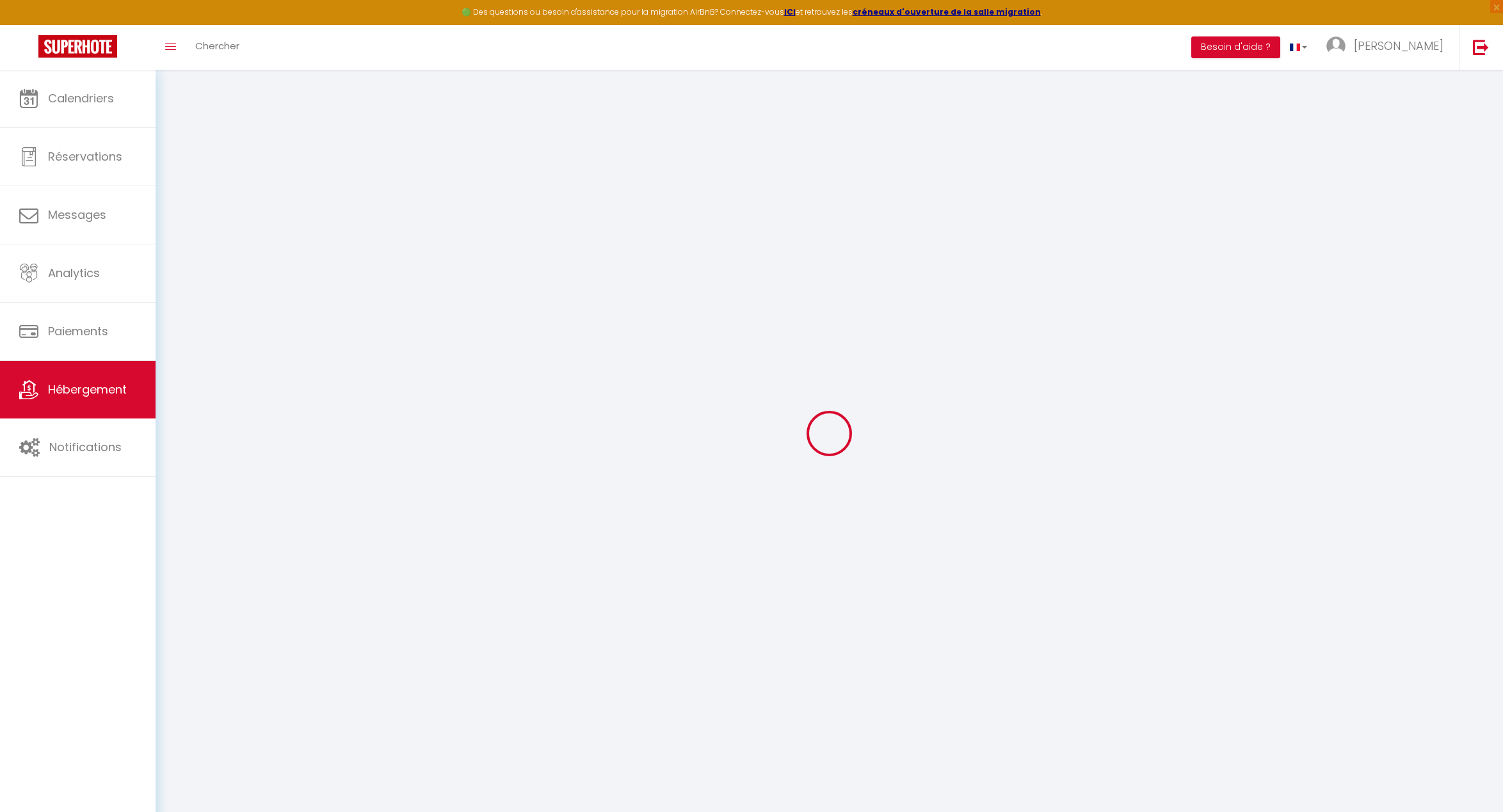
select select
checkbox input "false"
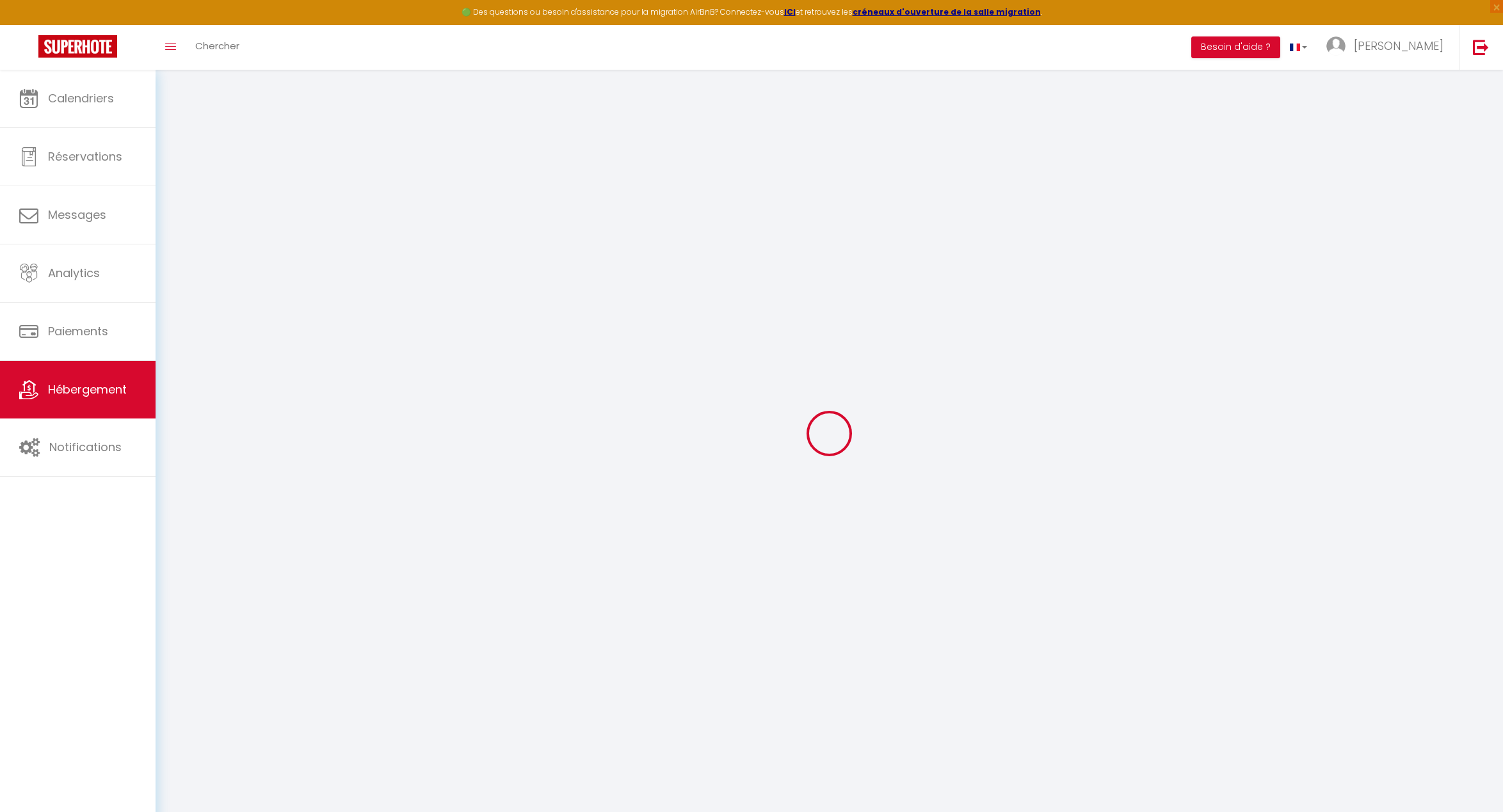
checkbox input "false"
select select
type input "La [PERSON_NAME], nichée au cœur de [GEOGRAPHIC_DATA]"
type input "[PERSON_NAME]"
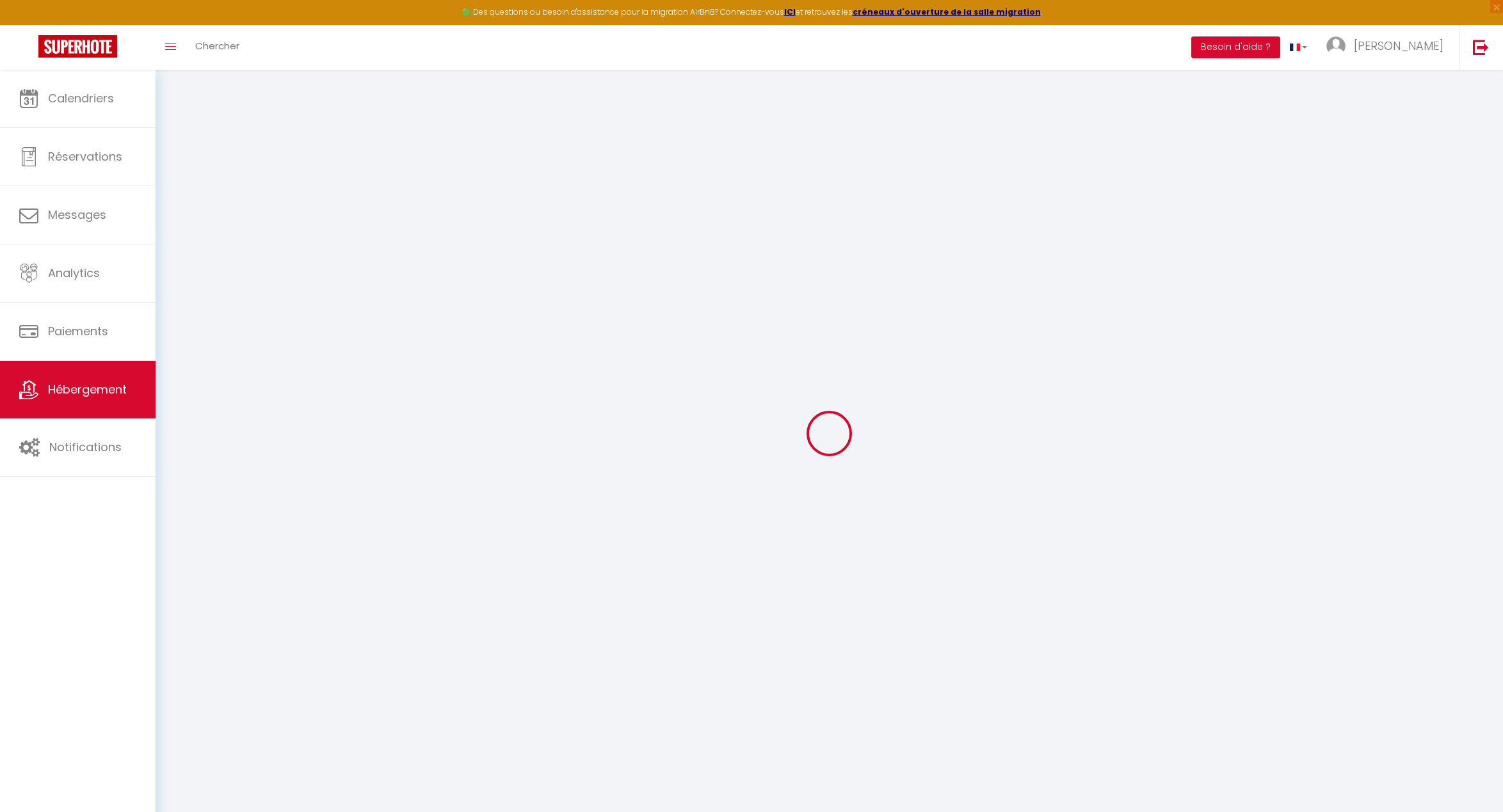
select select "houses"
select select "6"
select select "3"
select select "4"
type input "420"
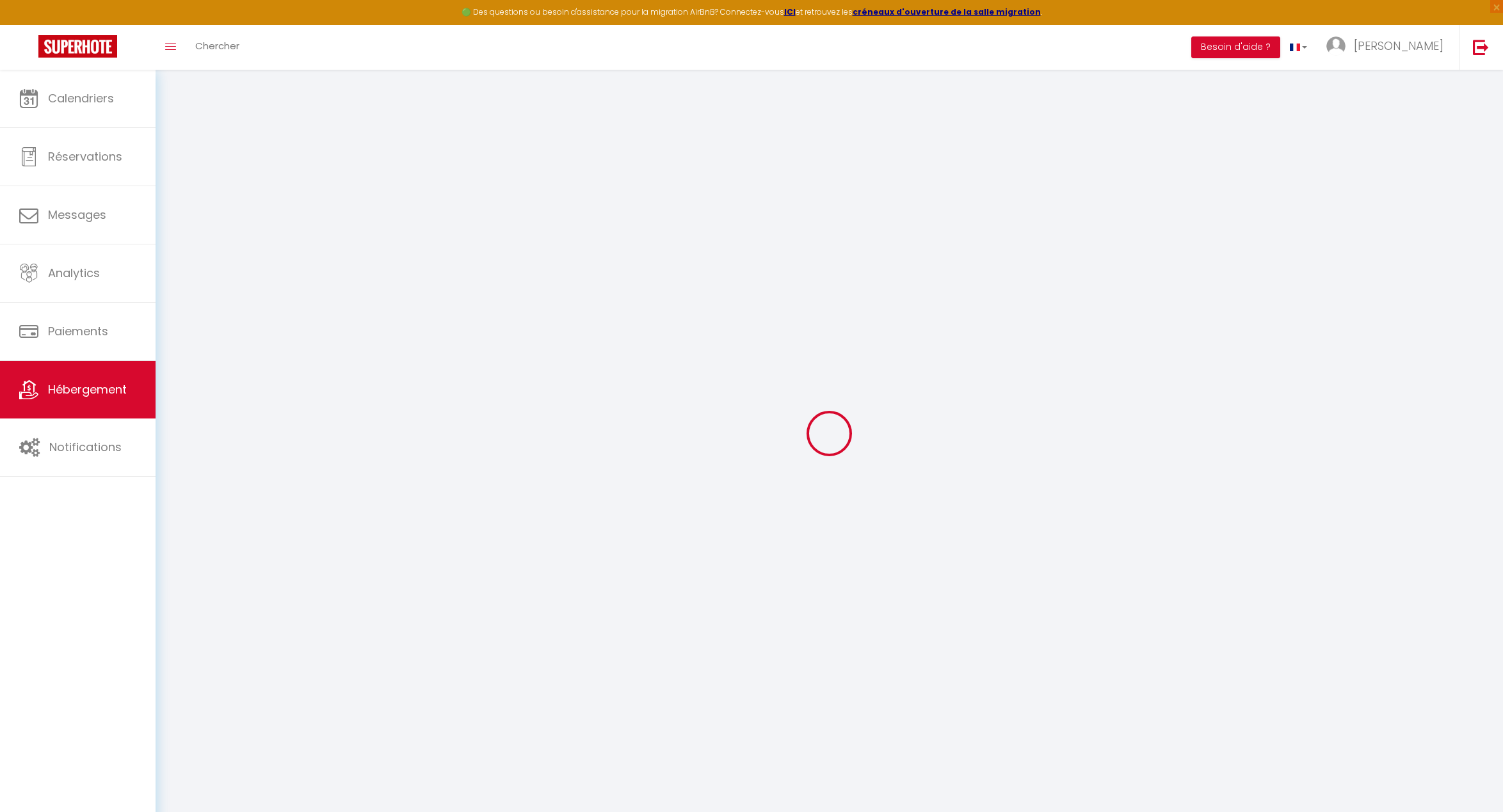
type input "150"
select select
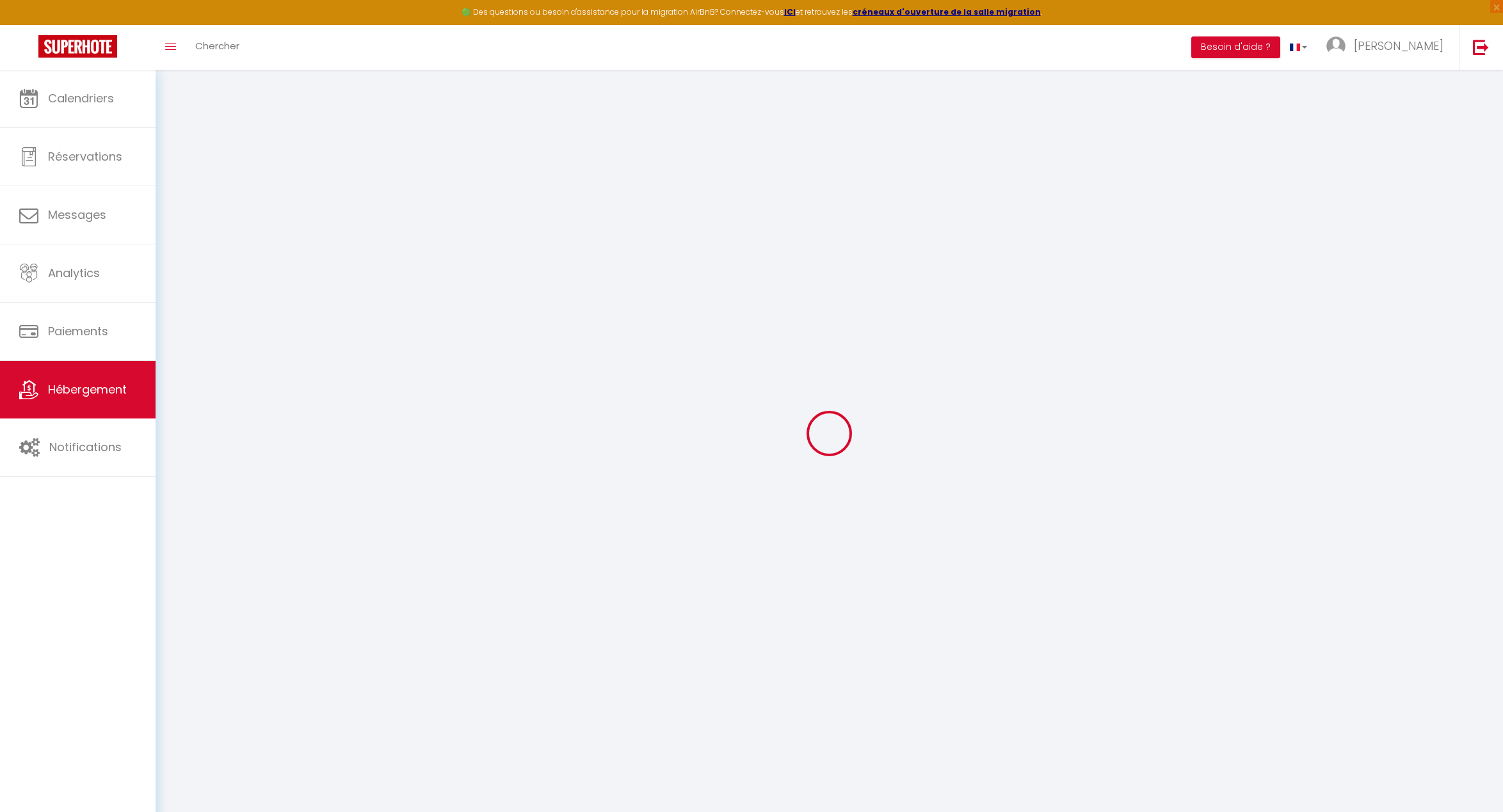
select select
type input "[STREET_ADDRESS]"
type input "33330"
type input "Saint-Émilion"
type input "[PERSON_NAME][EMAIL_ADDRESS][DOMAIN_NAME]"
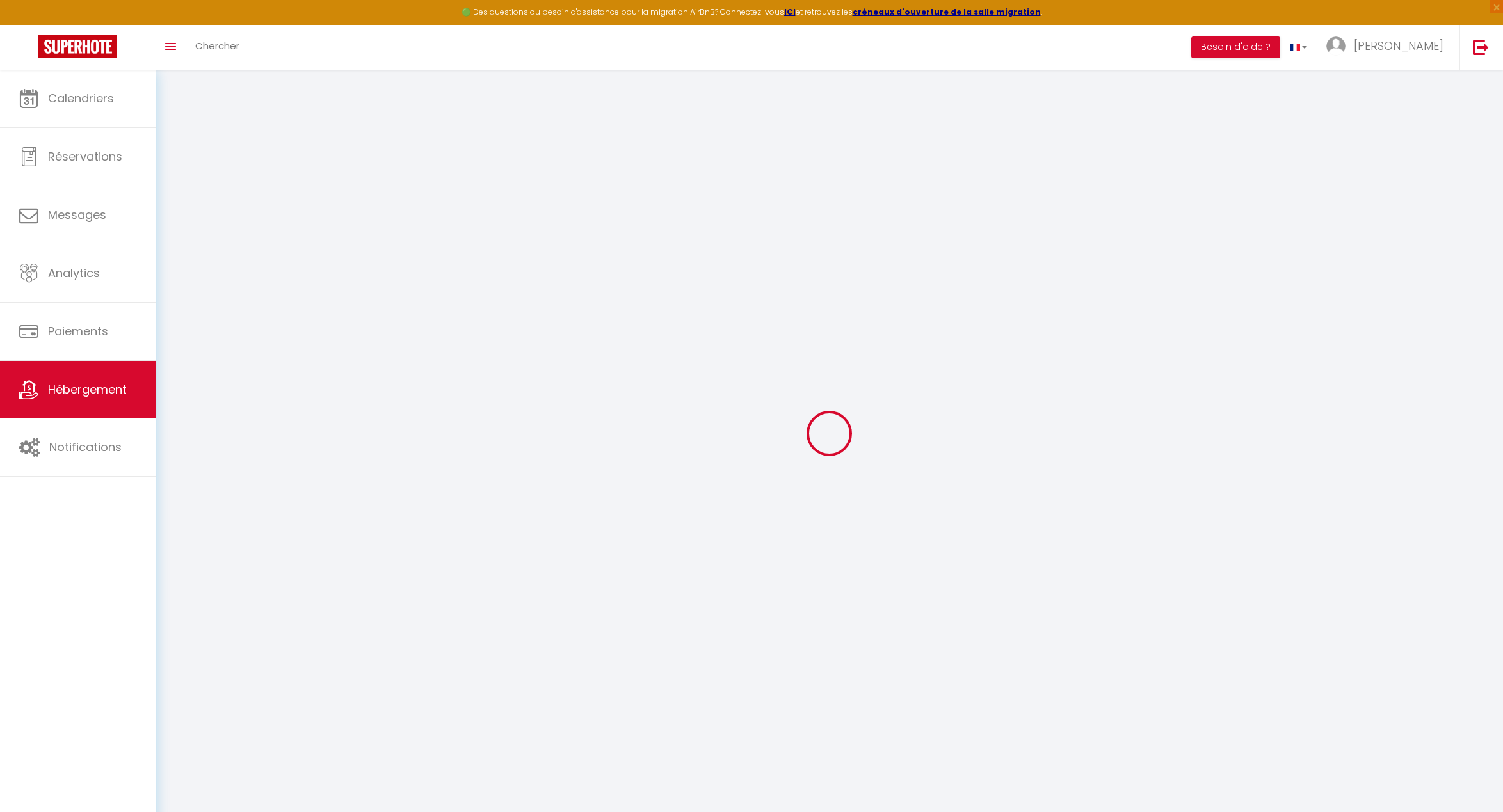
select select
checkbox input "false"
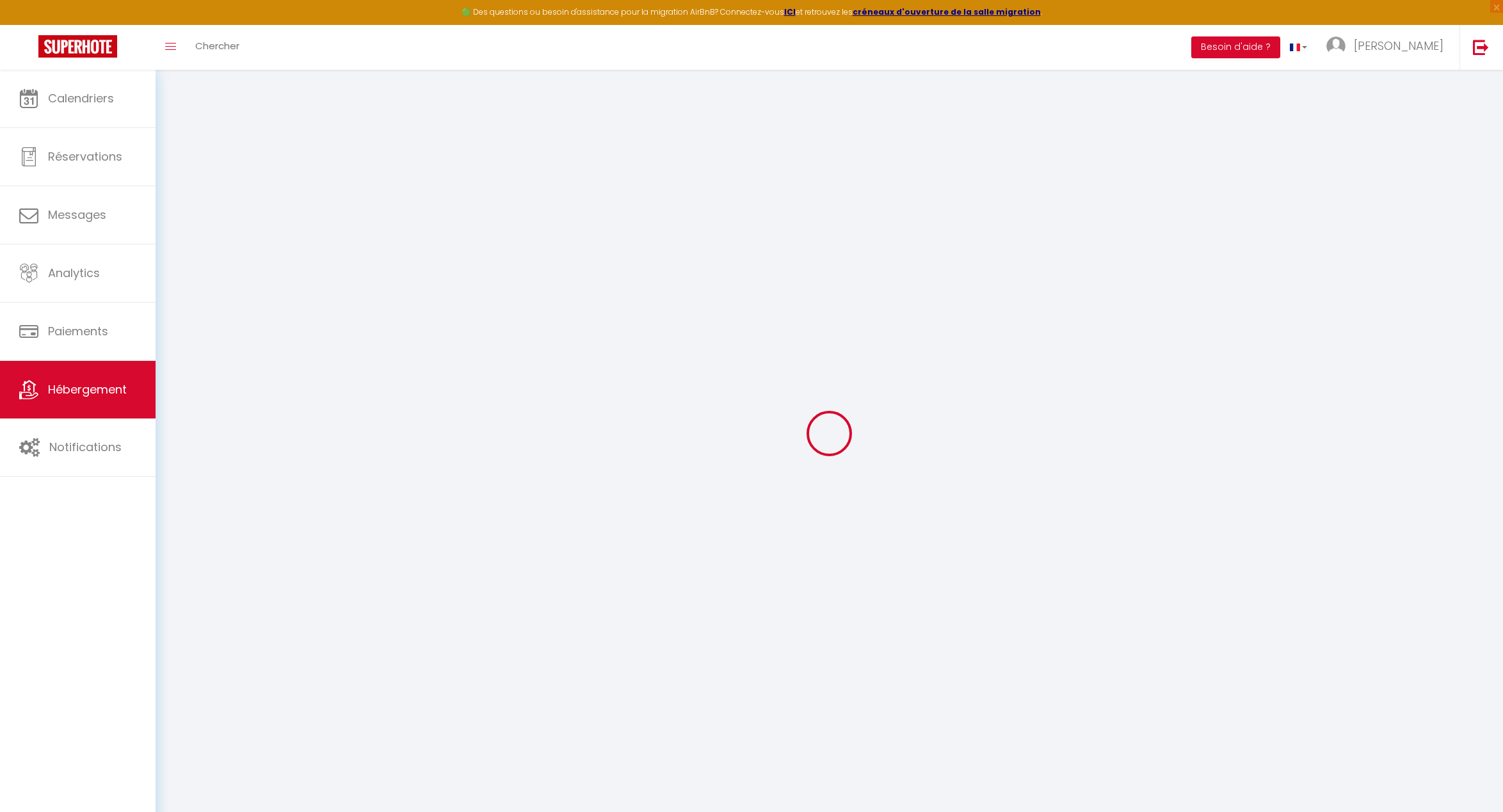
type input "0"
select select
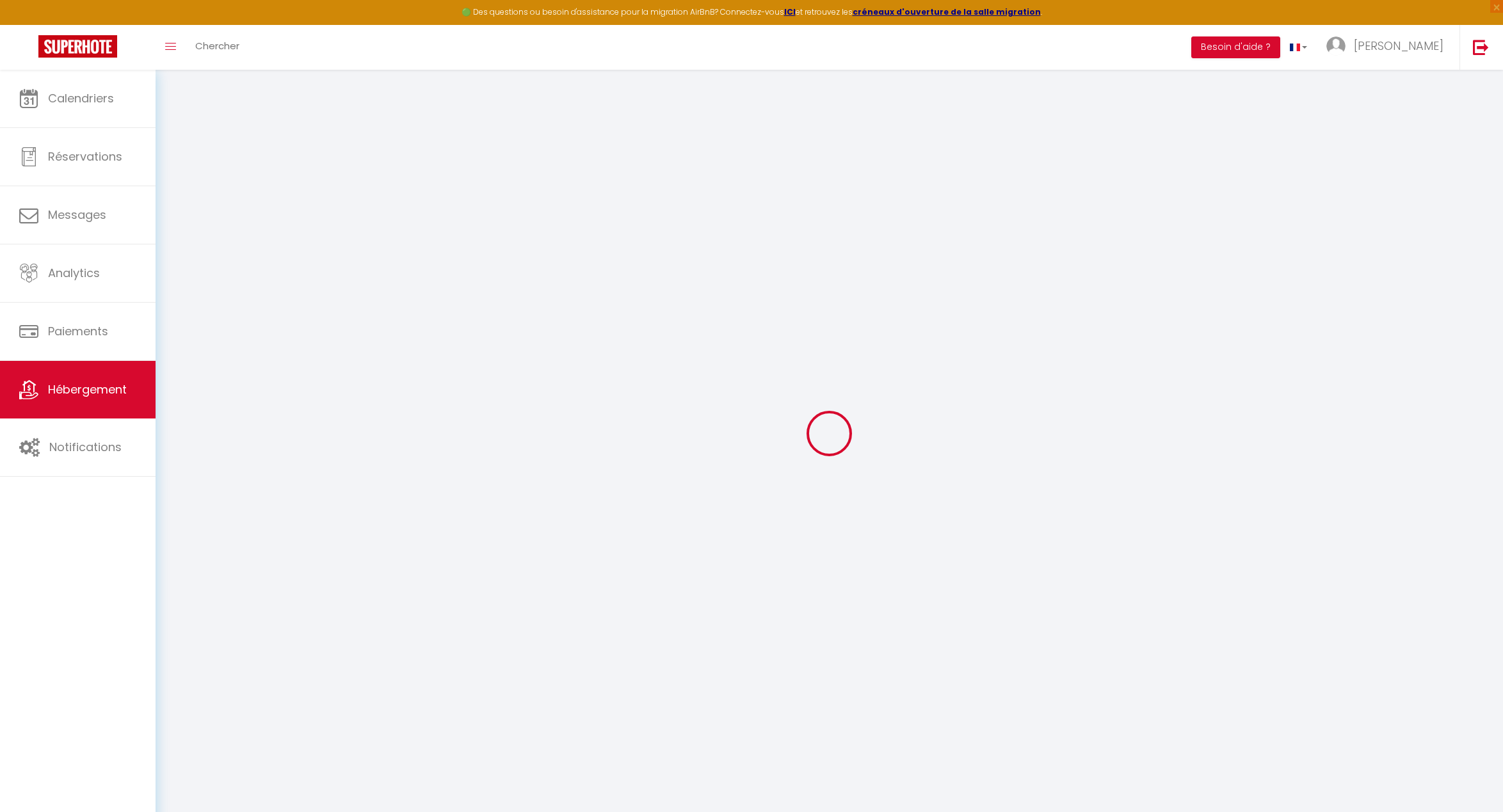
select select
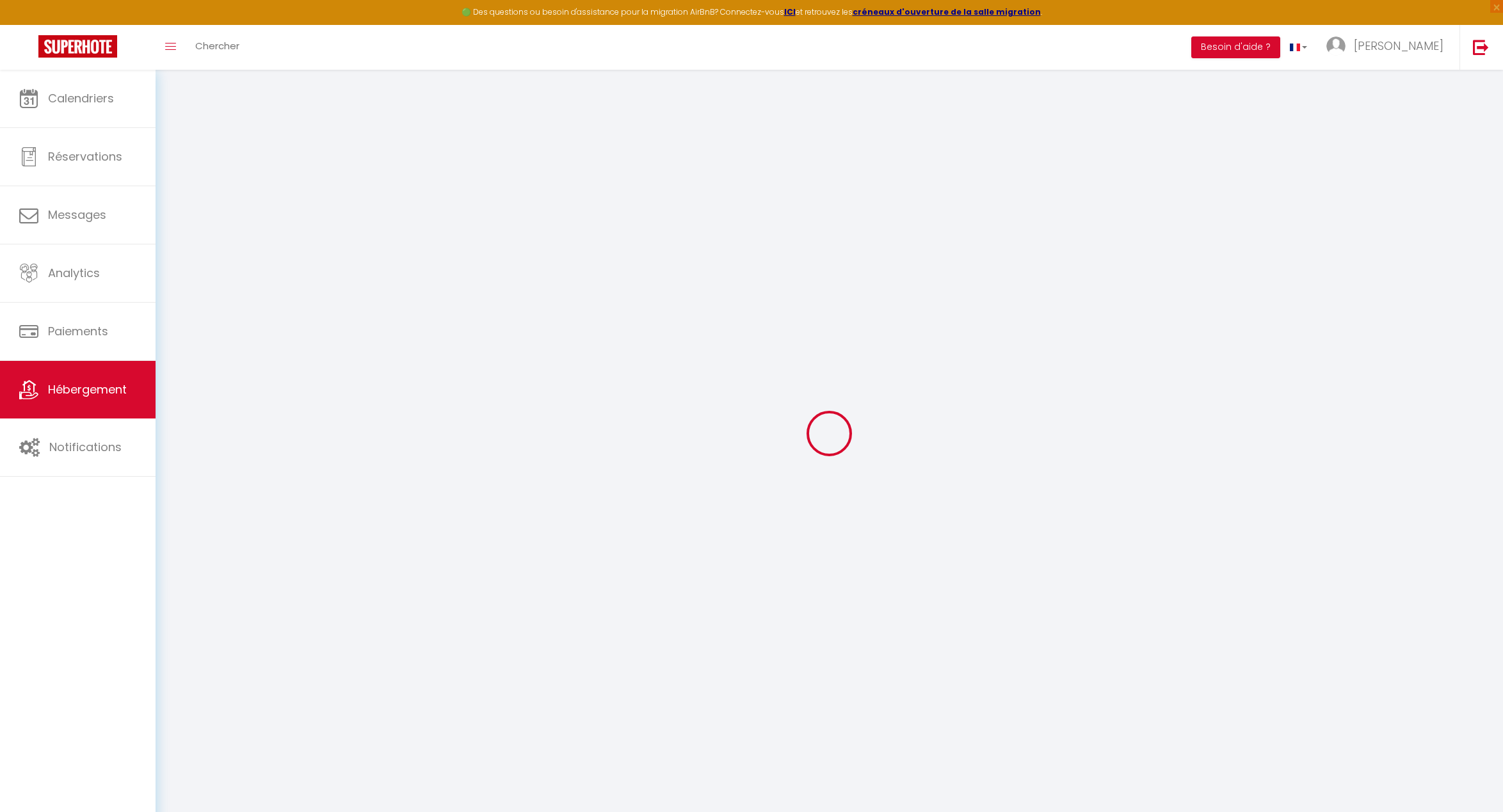
checkbox input "false"
select select
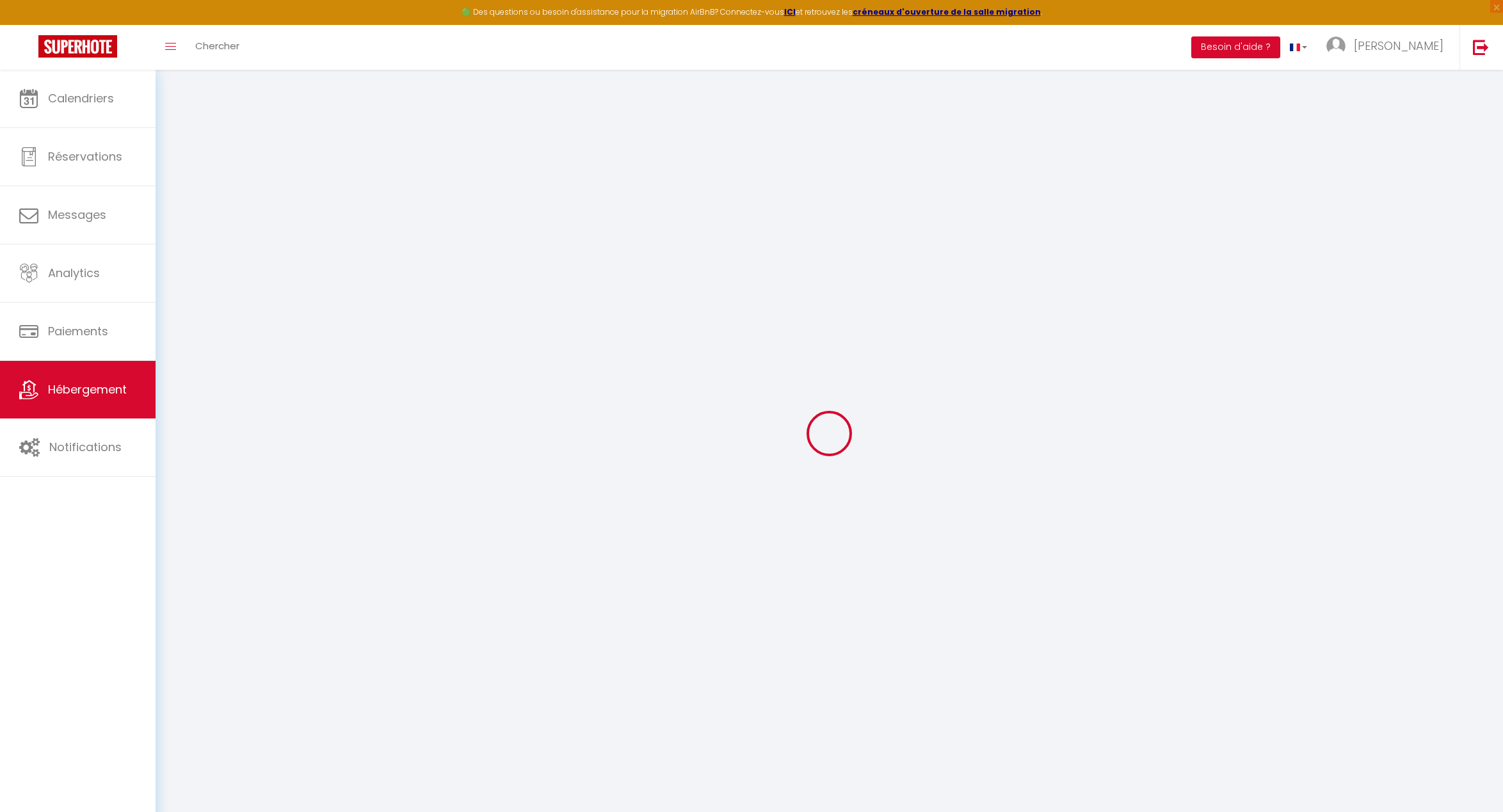
checkbox input "false"
select select "16:00"
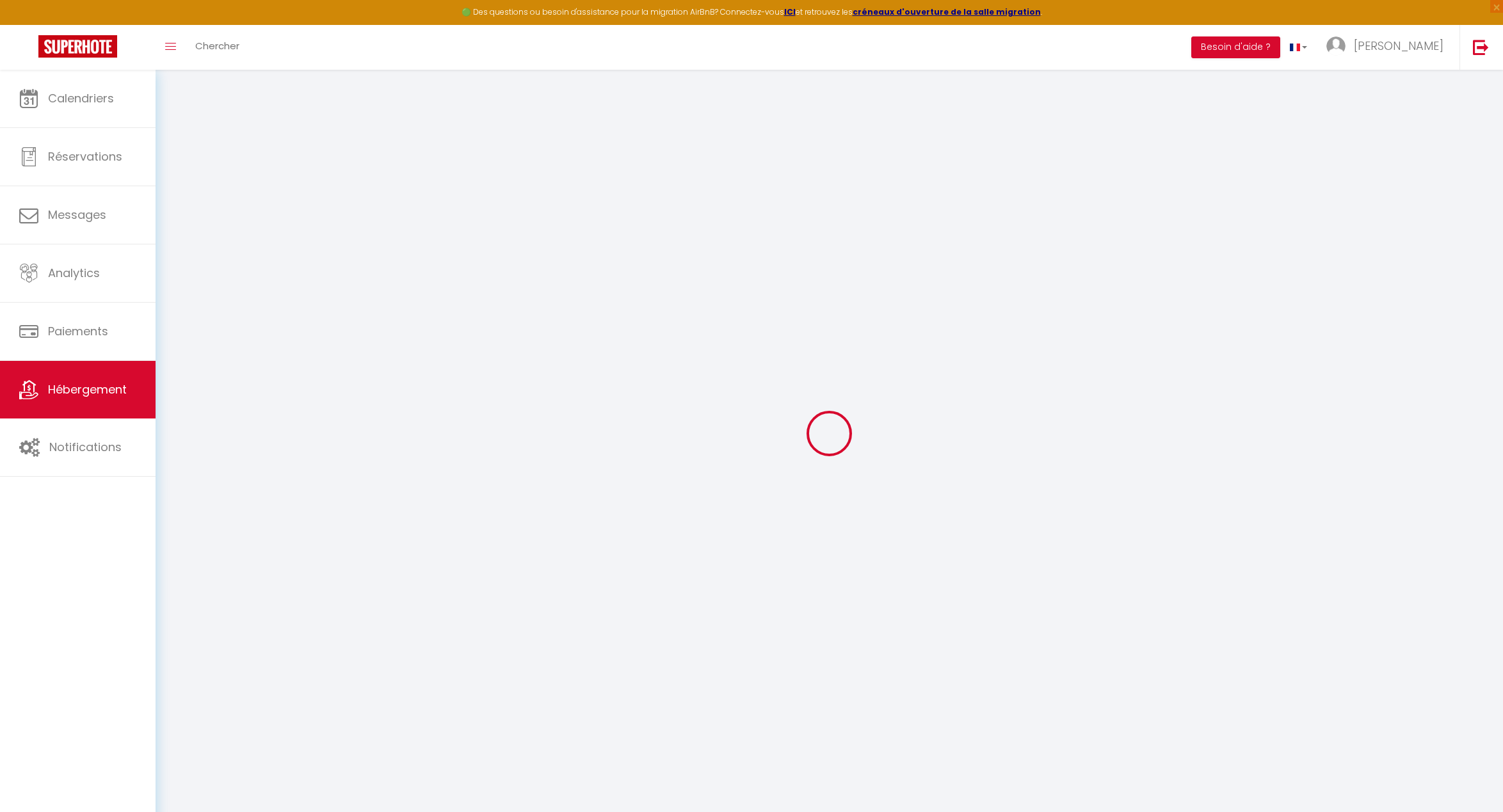
select select
select select "10:00"
select select "30"
select select "120"
select select "+ 15 %"
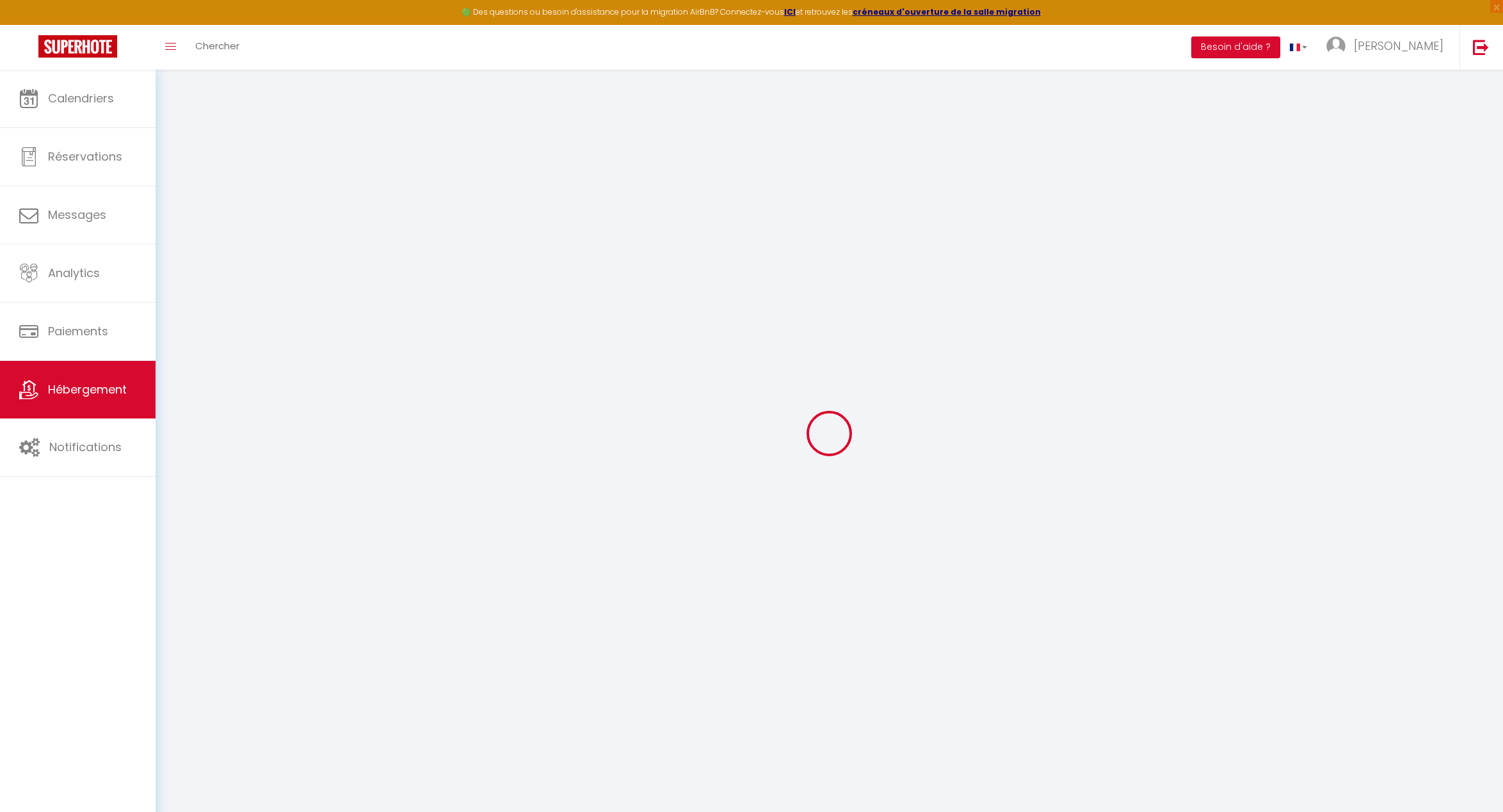
select select
checkbox input "false"
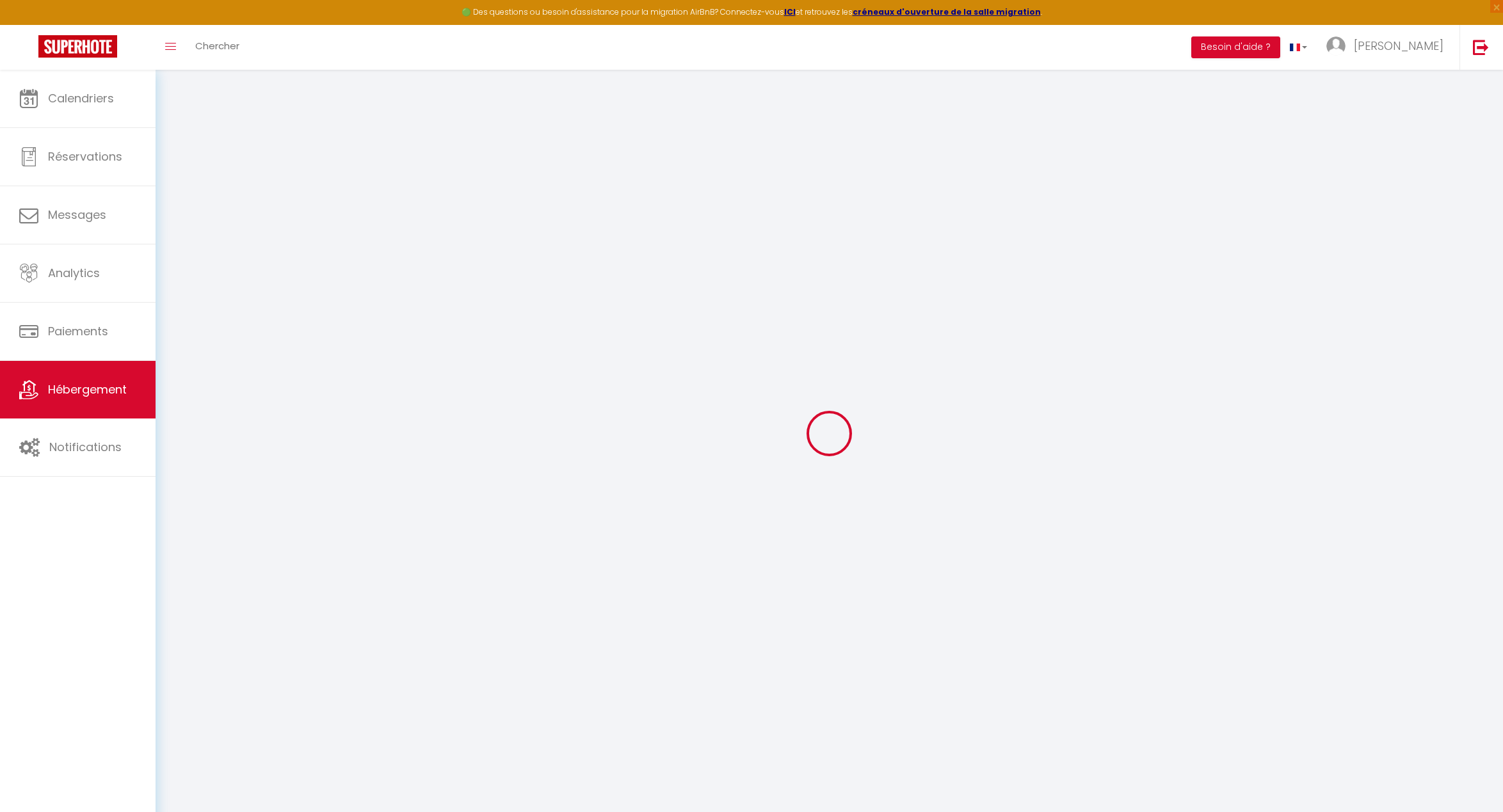
checkbox input "false"
select select
checkbox input "false"
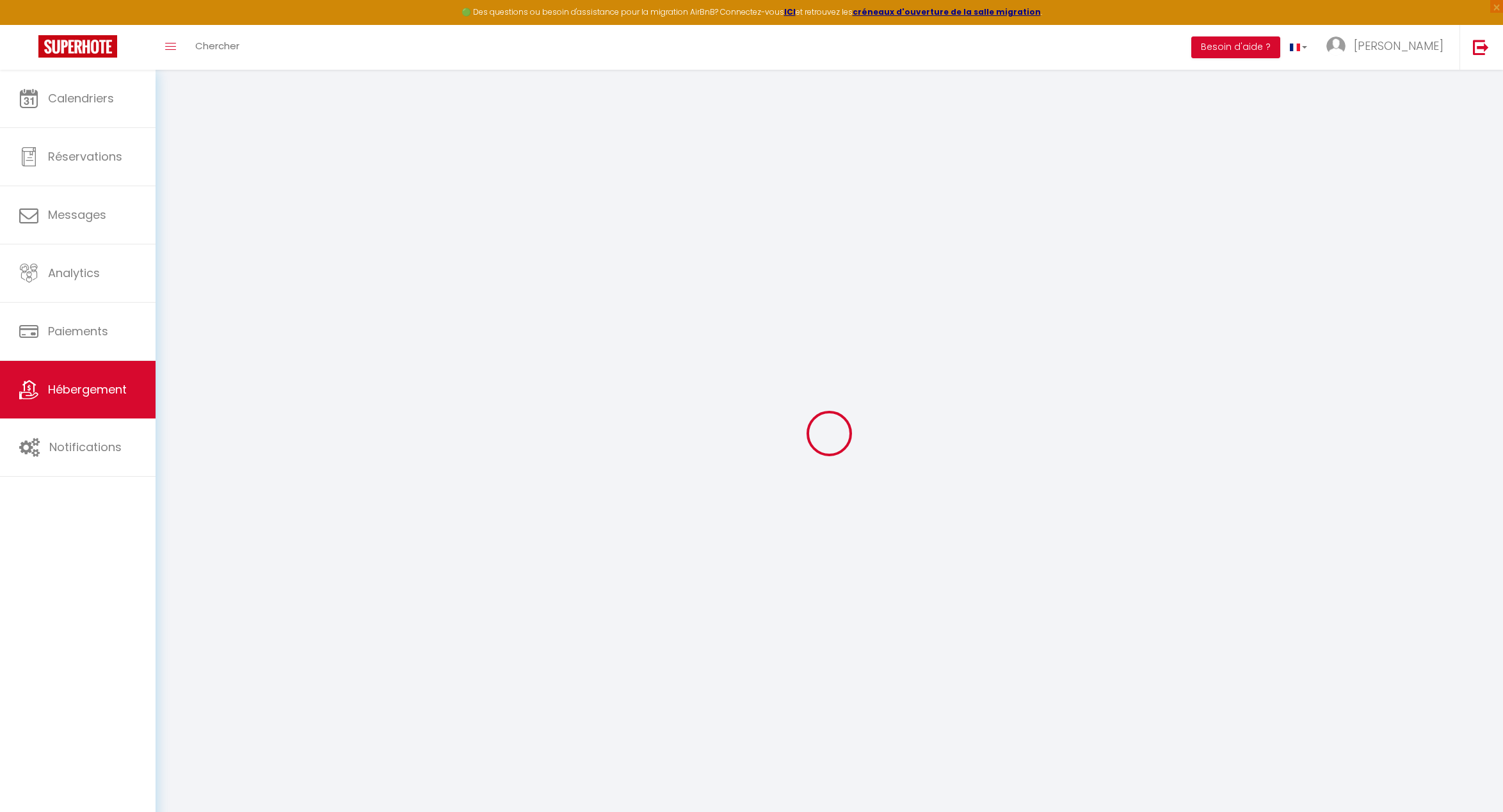
checkbox input "false"
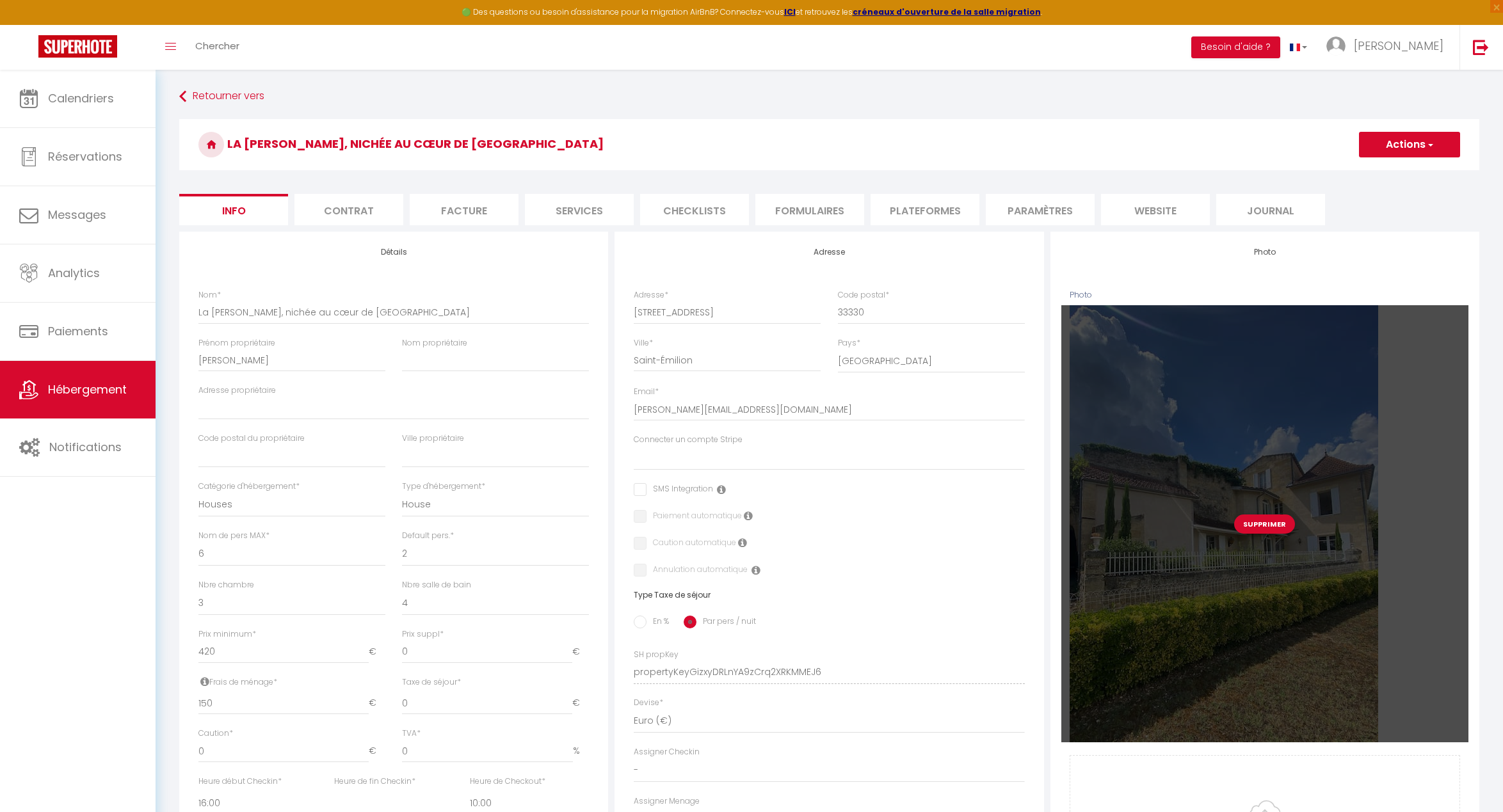
select select
checkbox input "false"
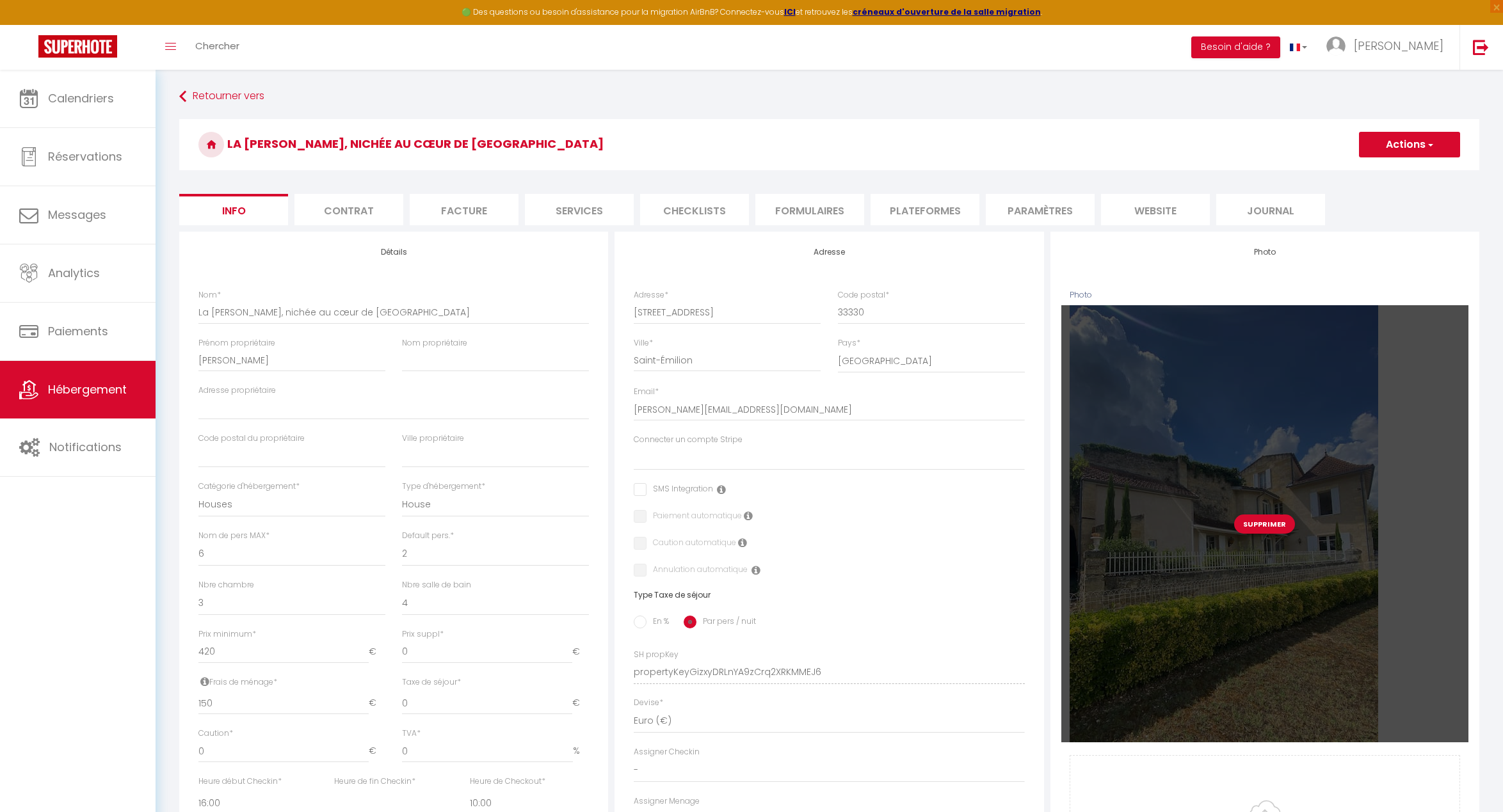
checkbox input "false"
select select "18250-693809976159613370"
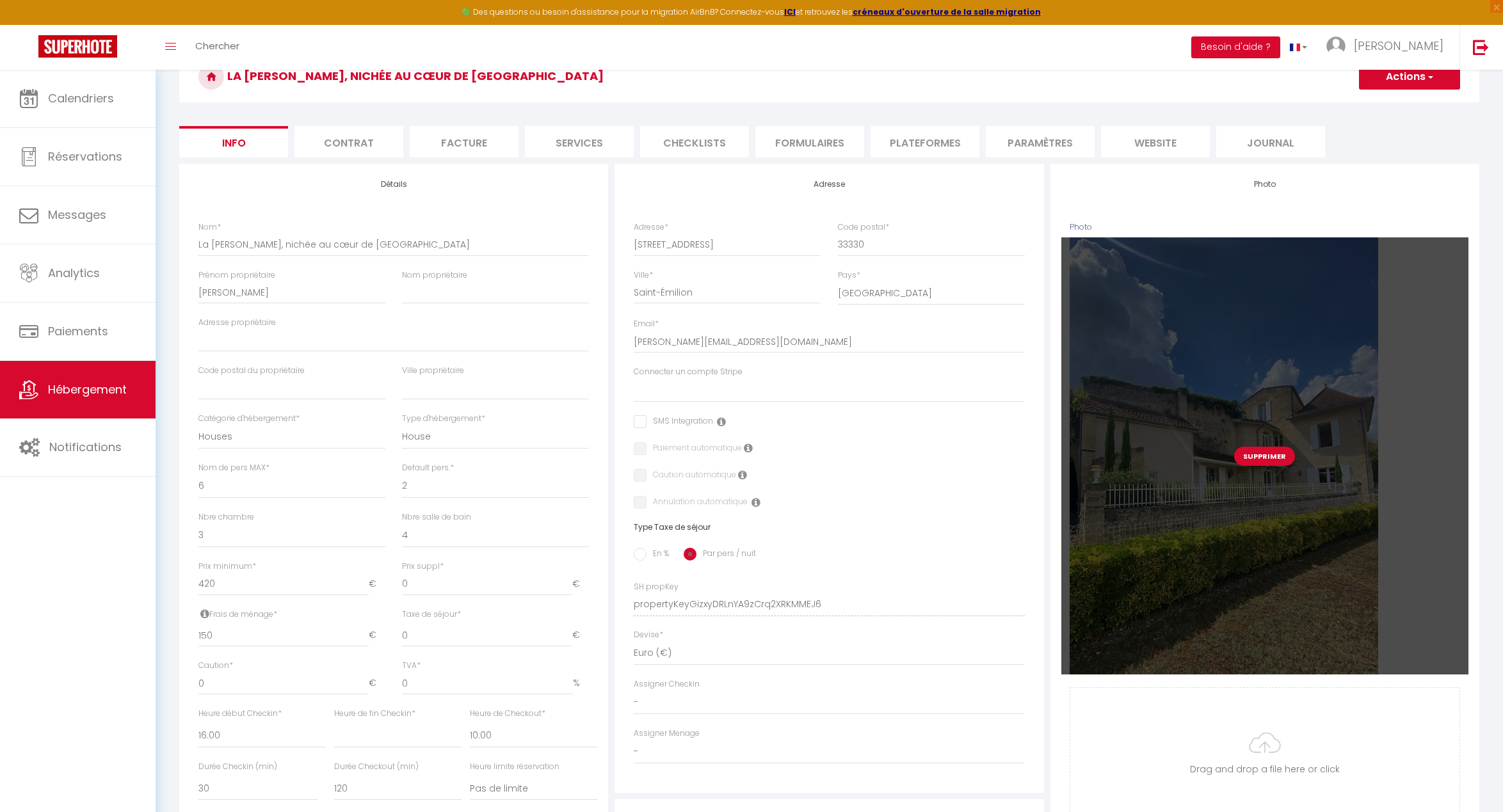
scroll to position [70, 0]
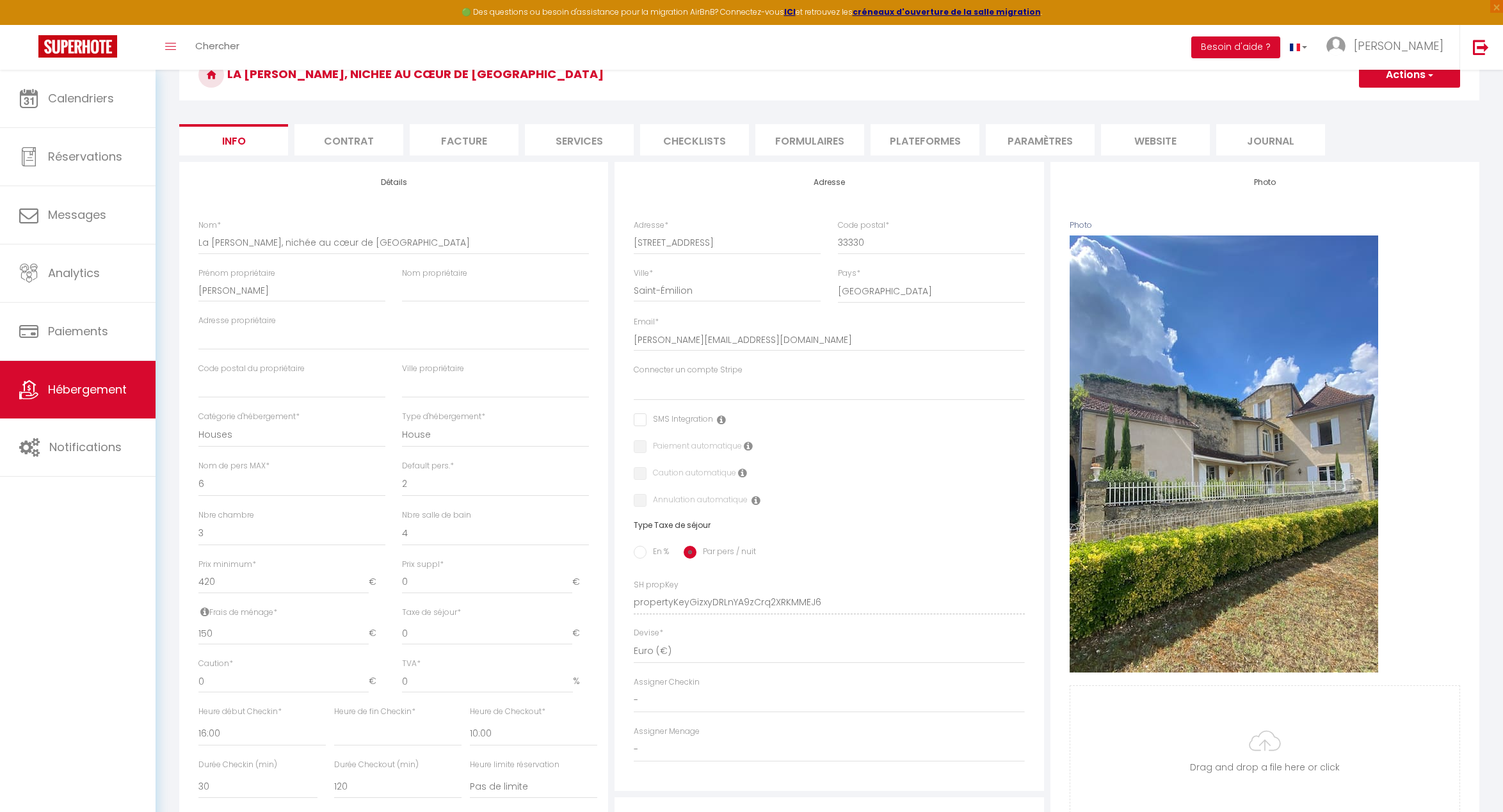
click at [935, 135] on li "Plateformes" at bounding box center [925, 139] width 109 height 32
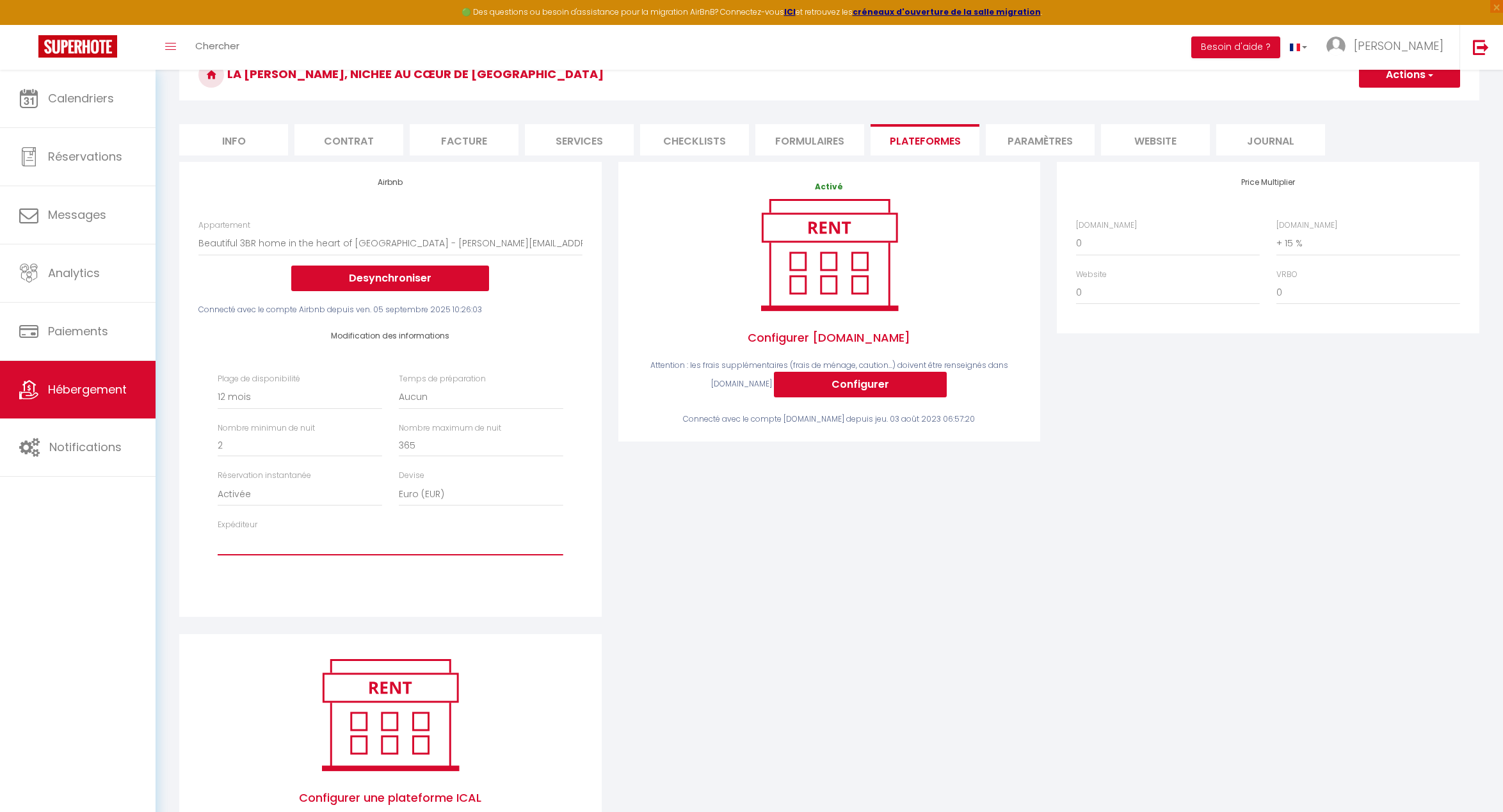
select select "3414"
click at [1397, 81] on button "Actions" at bounding box center [1409, 75] width 101 height 26
click at [1389, 104] on link "Enregistrer" at bounding box center [1409, 103] width 101 height 17
select select "365"
select select "EUR"
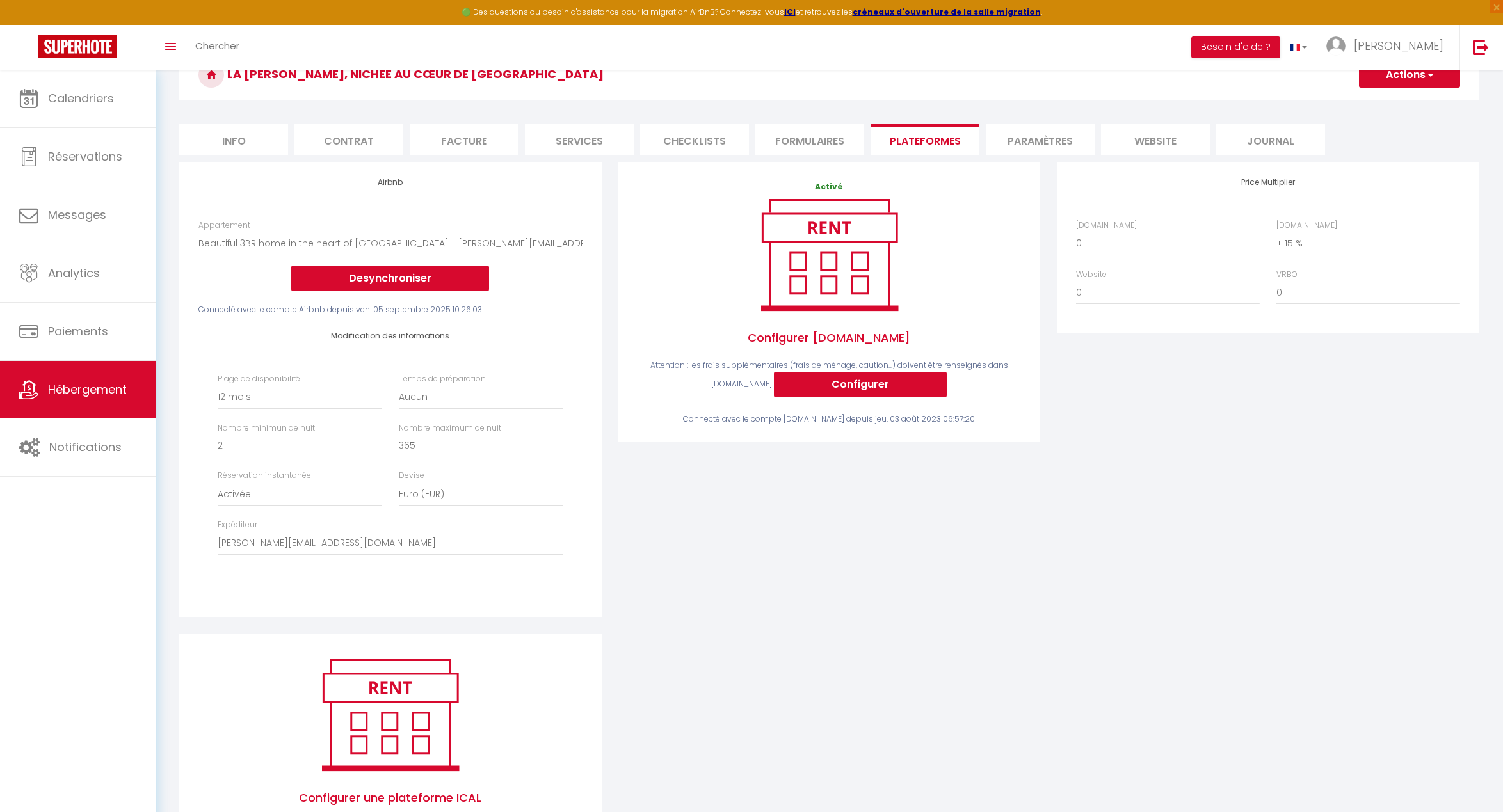
click at [1390, 73] on button "Actions" at bounding box center [1409, 75] width 101 height 26
click at [1390, 73] on button "Actions" at bounding box center [1409, 75] width 101 height 26
click at [683, 138] on li "Checklists" at bounding box center [694, 139] width 109 height 32
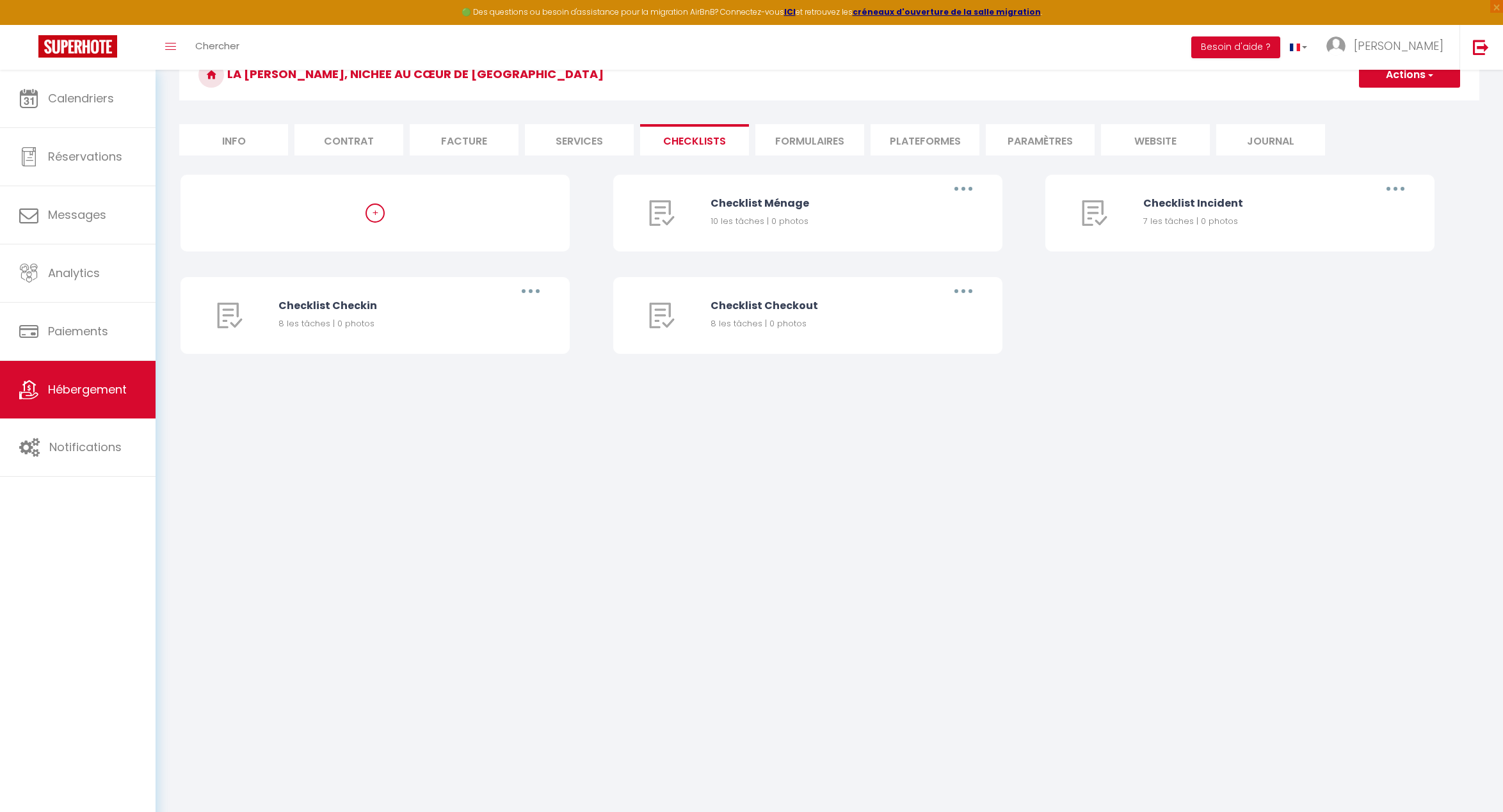
click at [574, 139] on li "Services" at bounding box center [579, 139] width 109 height 32
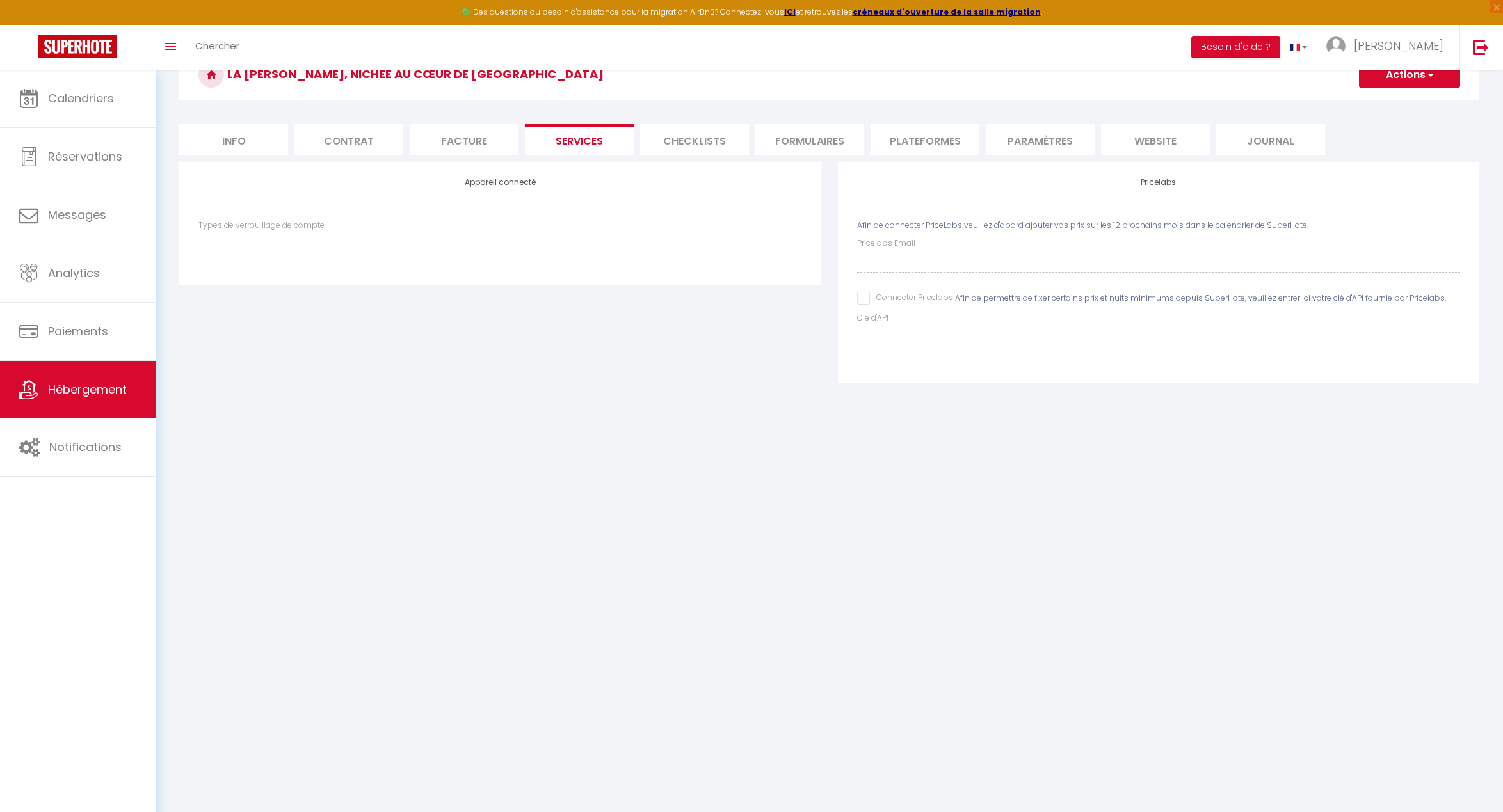
click at [396, 267] on div "Appareil connecté Types de verrouillage de compte" at bounding box center [499, 223] width 642 height 122
click at [396, 255] on div "Types de verrouillage de compte" at bounding box center [500, 243] width 620 height 49
select select
click at [257, 134] on li "Info" at bounding box center [233, 139] width 109 height 32
select select
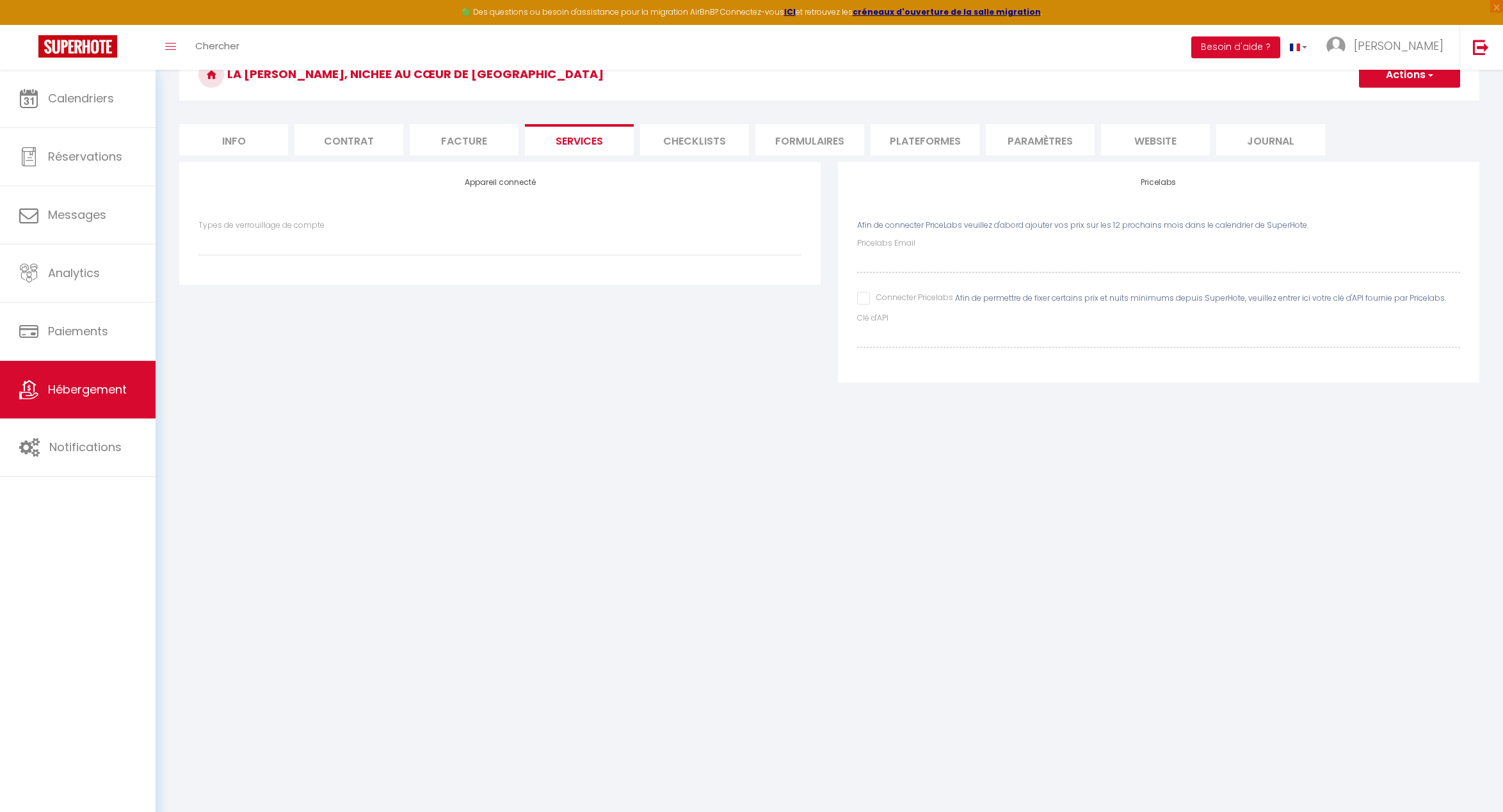
select select
checkbox input "false"
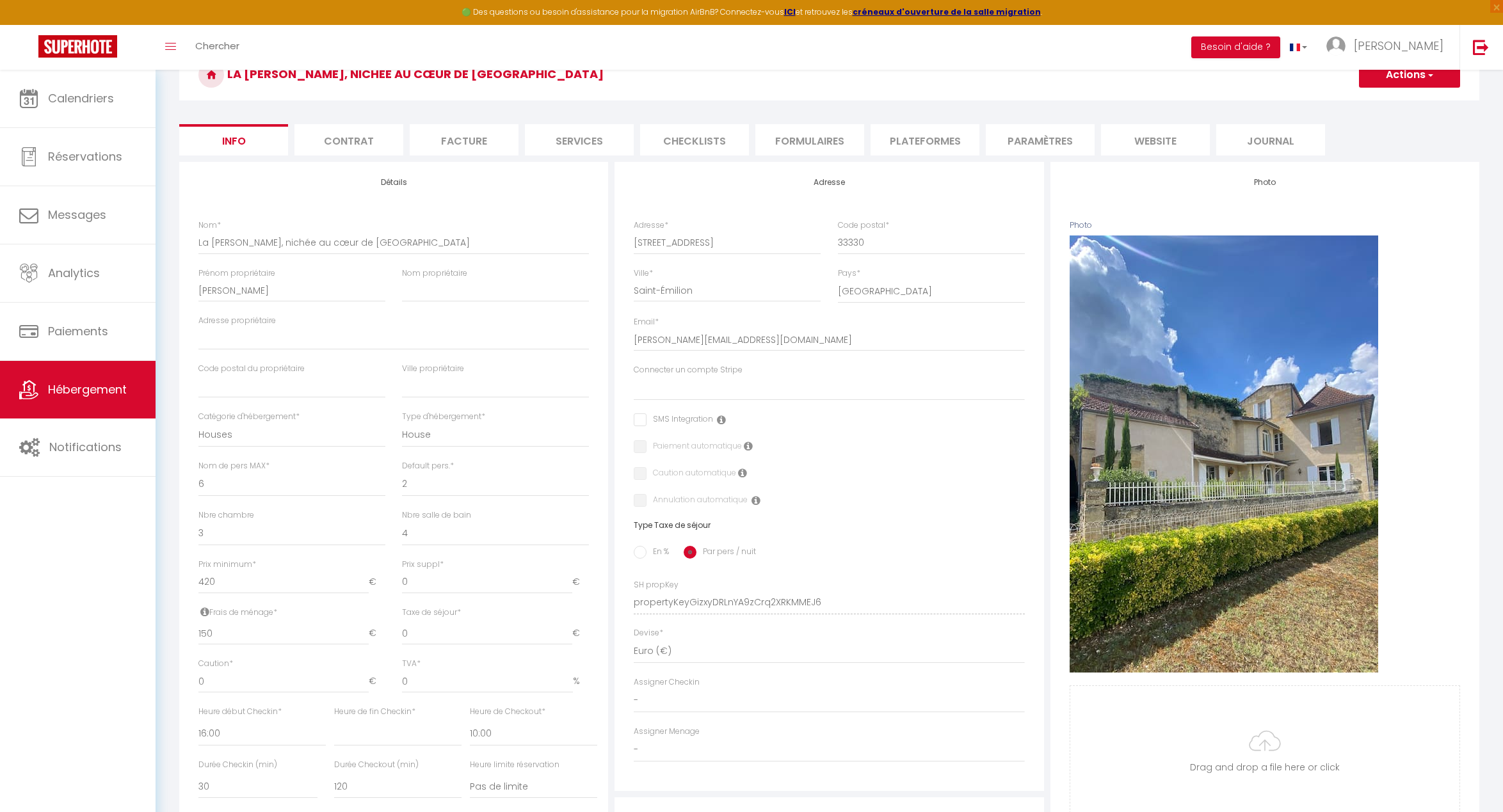
click at [1424, 78] on button "Actions" at bounding box center [1409, 75] width 101 height 26
click at [1422, 78] on button "Actions" at bounding box center [1409, 75] width 101 height 26
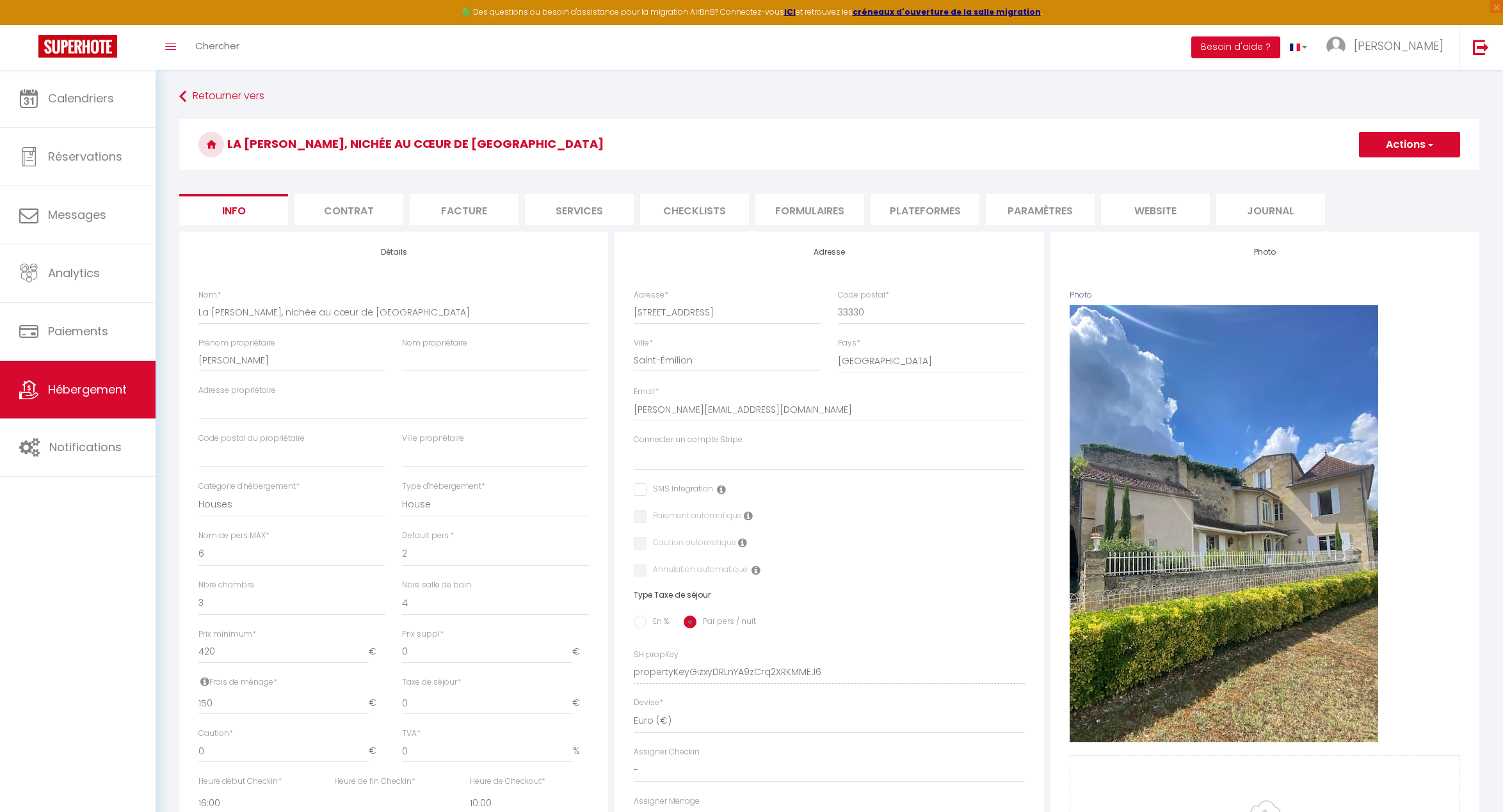
click at [382, 216] on li "Contrat" at bounding box center [349, 210] width 109 height 32
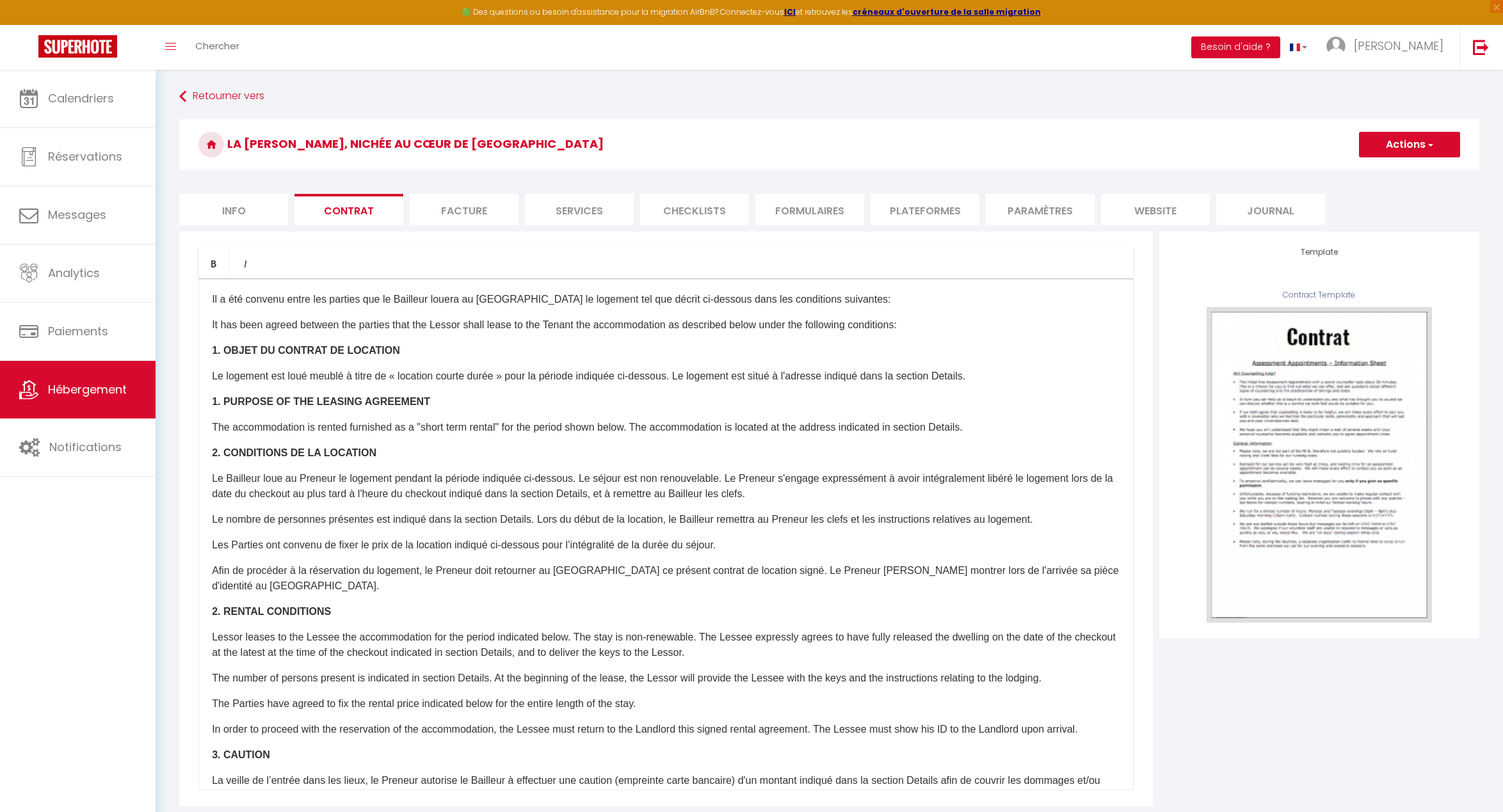
click at [479, 210] on li "Facture" at bounding box center [464, 210] width 109 height 32
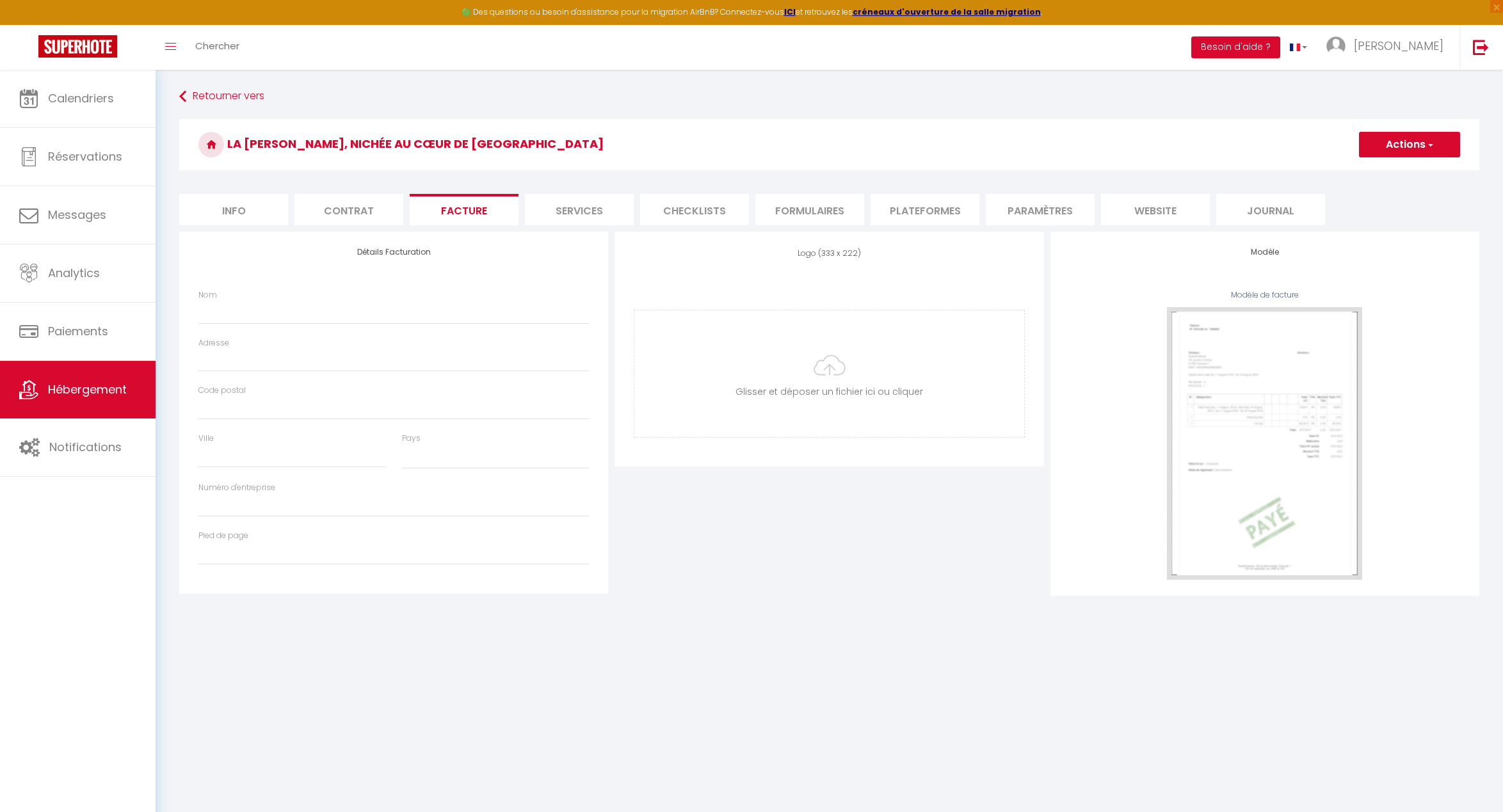
select select
click at [582, 224] on li "Services" at bounding box center [579, 210] width 109 height 32
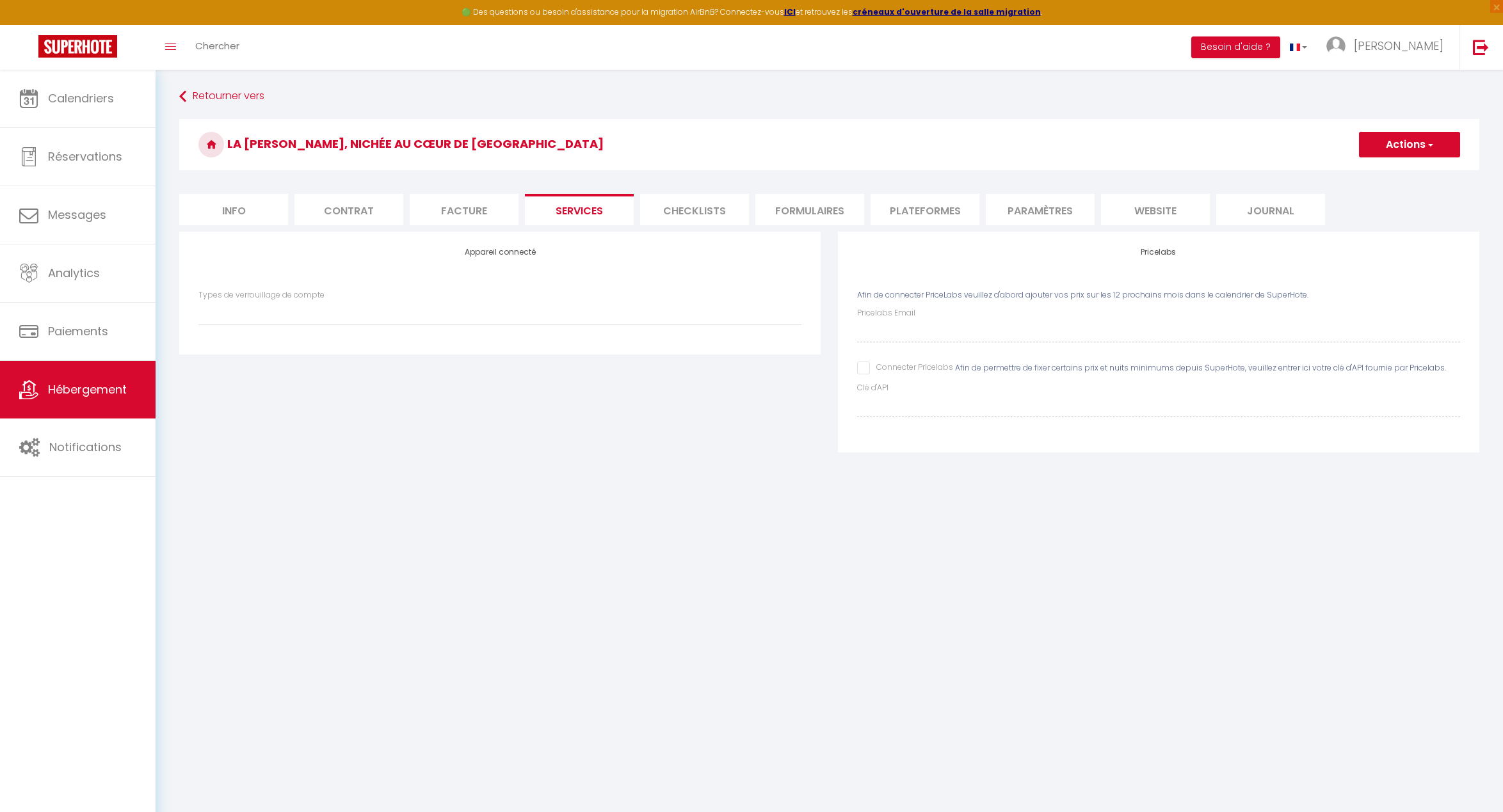
click at [659, 214] on li "Checklists" at bounding box center [694, 210] width 109 height 32
